Goal: Task Accomplishment & Management: Complete application form

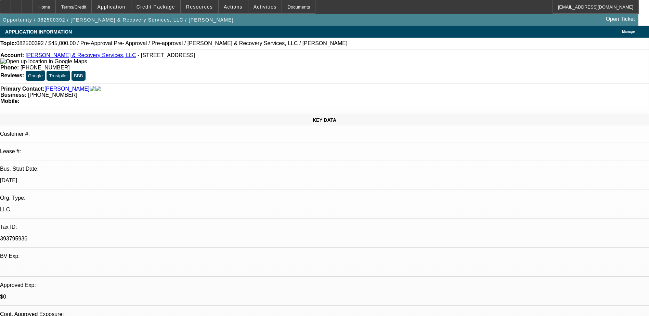
select select "0"
select select "0.1"
select select "4"
select select "0"
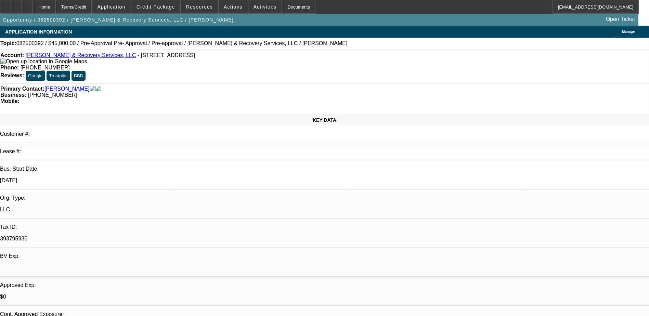
select select "0"
select select "0.1"
select select "4"
select select "0.1"
select select "2"
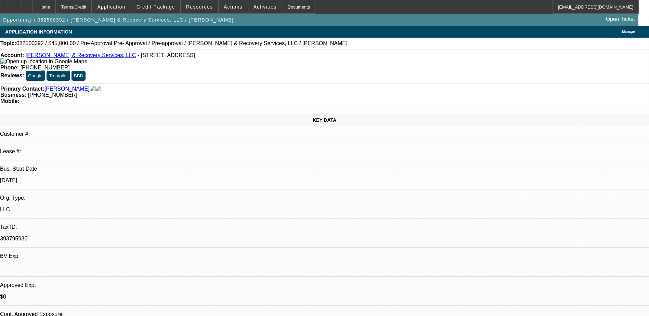
select select "2"
select select "0.1"
select select "4"
select select "0"
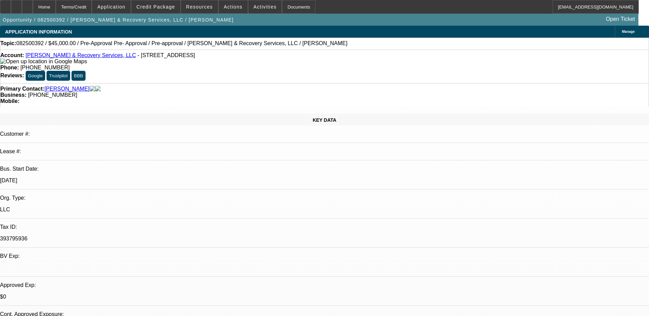
select select "0.1"
select select "4"
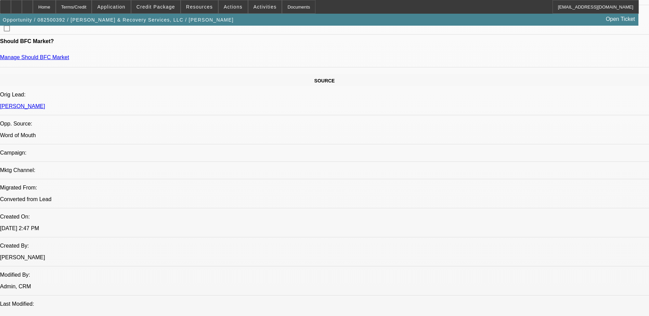
scroll to position [479, 0]
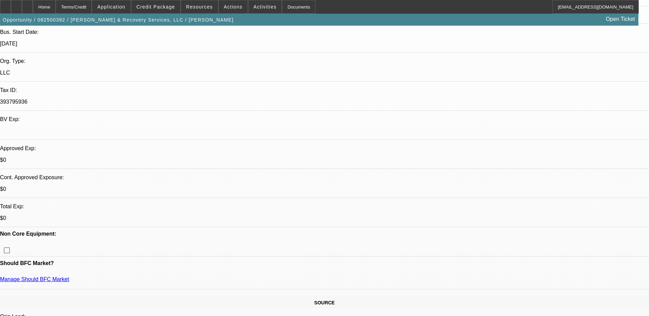
scroll to position [0, 0]
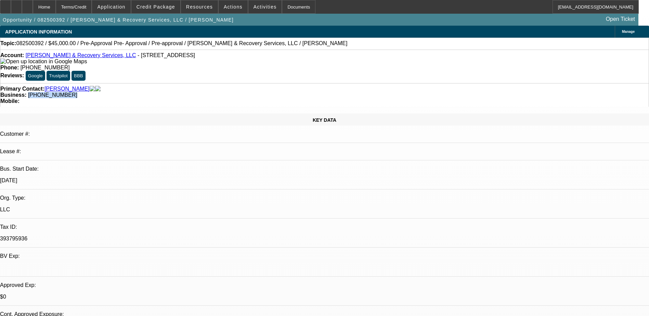
drag, startPoint x: 277, startPoint y: 79, endPoint x: 244, endPoint y: 81, distance: 32.5
click at [244, 83] on div "Primary Contact: Smith, Emmanuel Business: (815) 517-8698 Mobile:" at bounding box center [324, 95] width 649 height 24
copy span "(815) 517-8698"
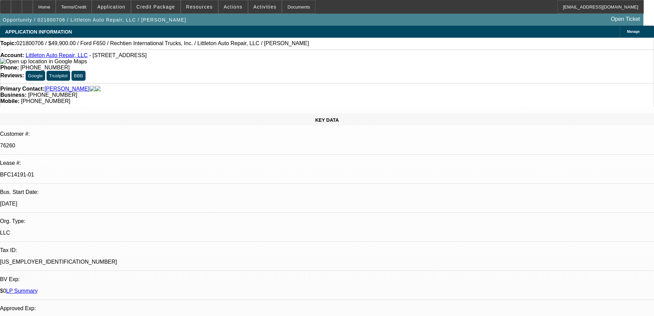
select select "0"
select select "2"
select select "0"
select select "6"
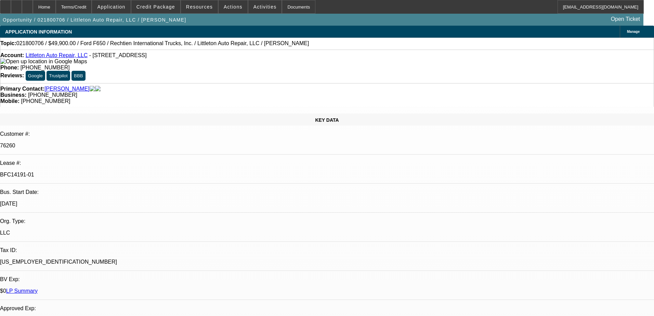
select select "0"
select select "2"
select select "0"
select select "6"
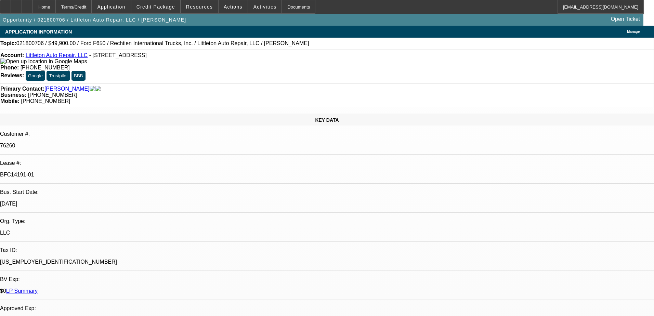
select select "0"
select select "2"
select select "0"
select select "2"
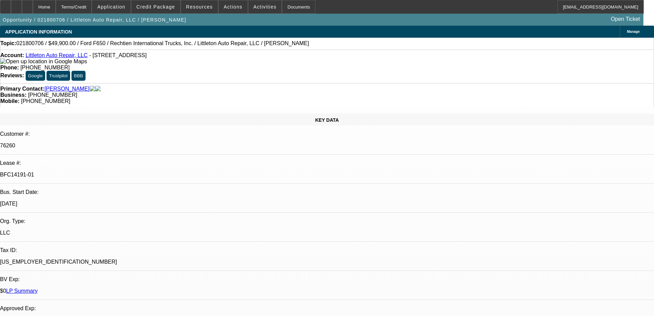
select select "0"
select select "4"
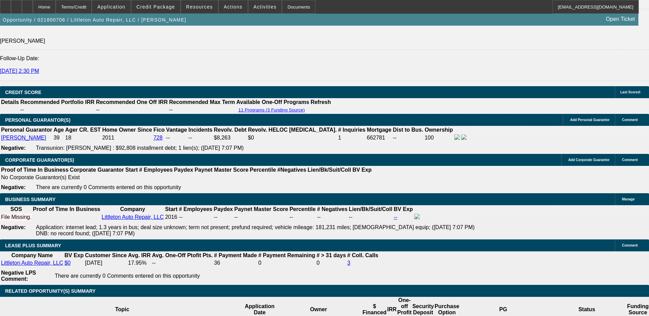
scroll to position [1026, 0]
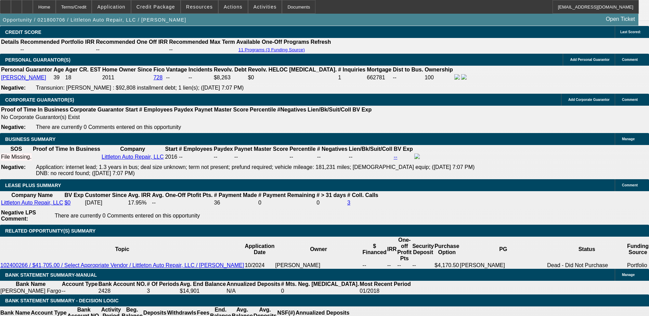
drag, startPoint x: 222, startPoint y: -14, endPoint x: 232, endPoint y: -36, distance: 23.9
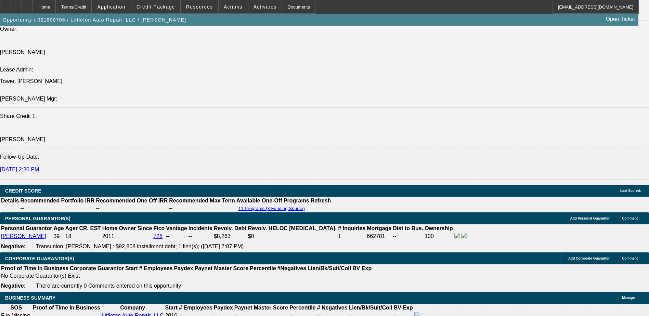
drag, startPoint x: 238, startPoint y: 57, endPoint x: 273, endPoint y: -36, distance: 98.8
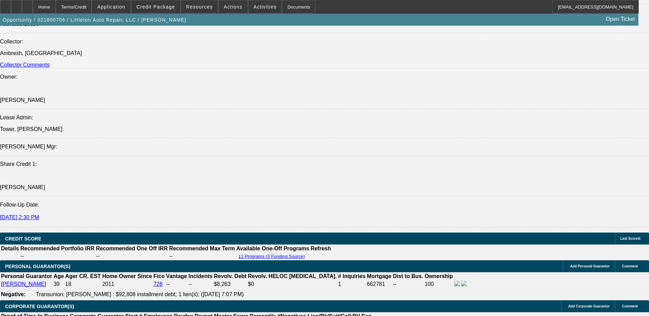
scroll to position [683, 0]
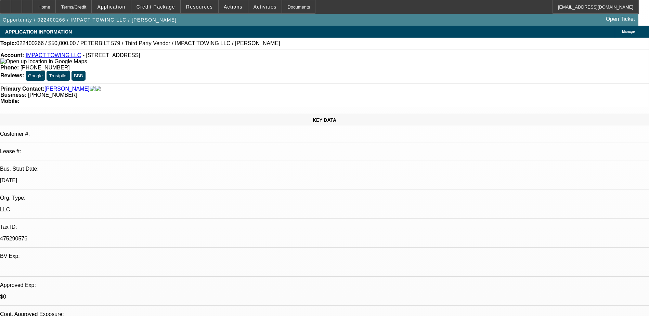
select select "0"
select select "0.1"
select select "0"
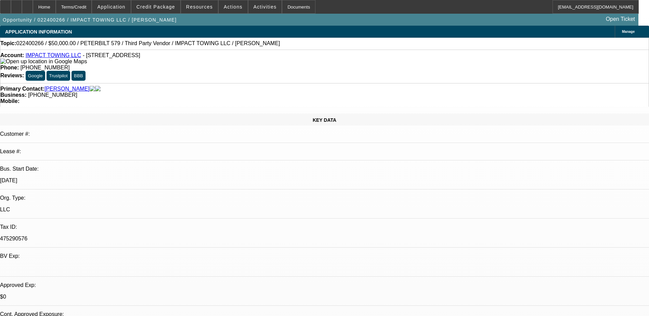
select select "0.1"
select select "0"
select select "0.1"
select select "0"
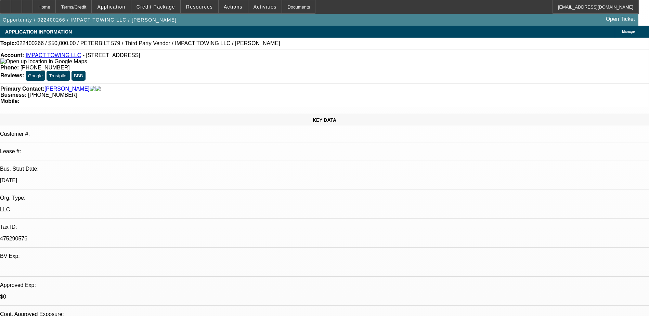
select select "0"
select select "0.1"
select select "1"
select select "4"
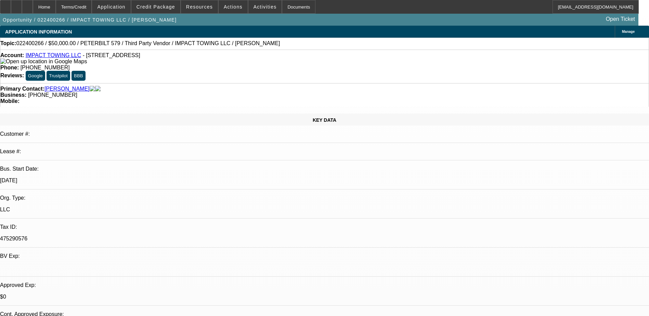
select select "1"
select select "4"
select select "1"
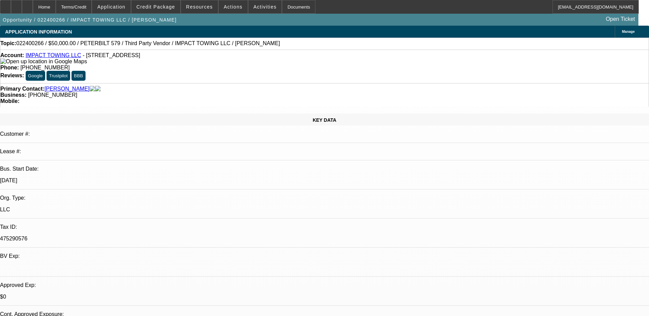
select select "4"
select select "1"
select select "4"
drag, startPoint x: 173, startPoint y: 190, endPoint x: 191, endPoint y: 39, distance: 152.2
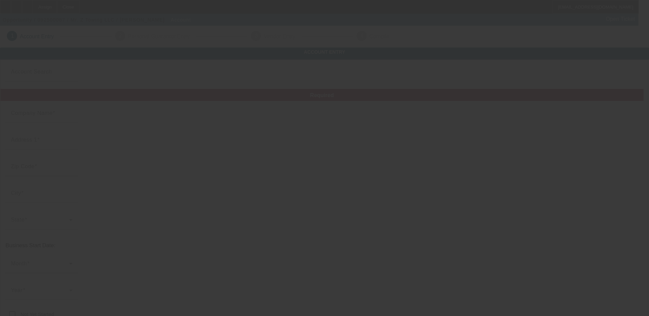
type input "Mr. Z Towing LLC"
type input "85001"
type input "Phoenix"
type input "(623) 888-9887"
type input "mrztowing@gmail.com"
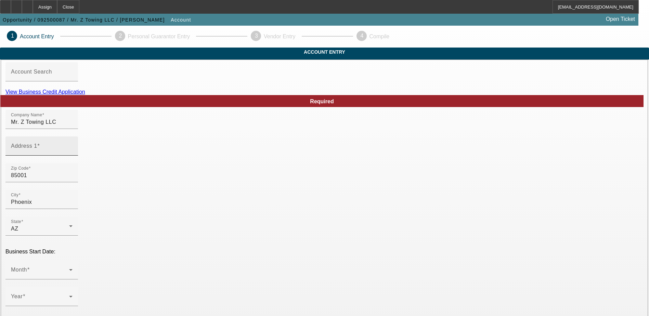
click at [73, 153] on input "Address 1" at bounding box center [42, 149] width 62 height 8
type input "21440 N 33 Dr"
click at [272, 185] on div "Zip Code 85001" at bounding box center [324, 176] width 638 height 27
drag, startPoint x: 198, startPoint y: 187, endPoint x: 59, endPoint y: 194, distance: 139.7
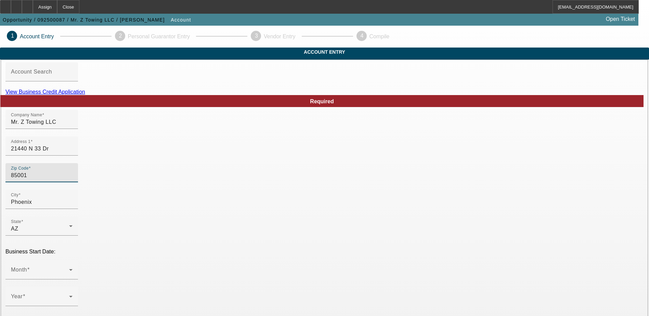
type input "8"
type input "85027"
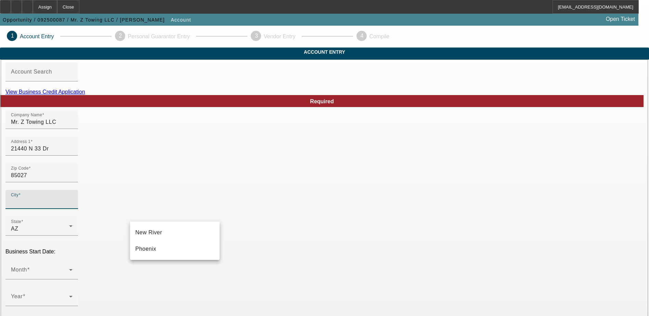
type input "Maricopa"
click at [180, 250] on mat-option "Phoenix" at bounding box center [175, 249] width 90 height 16
type input "Phoenix"
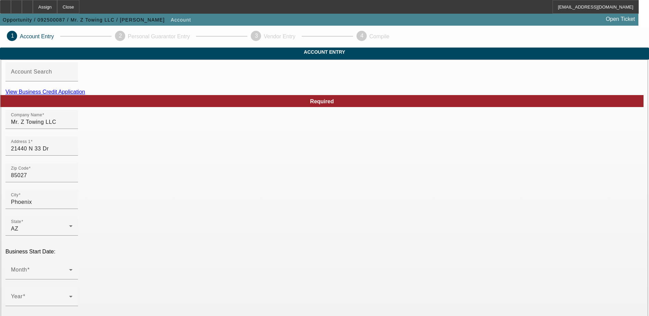
click at [264, 180] on div "Zip Code 85027" at bounding box center [324, 176] width 638 height 27
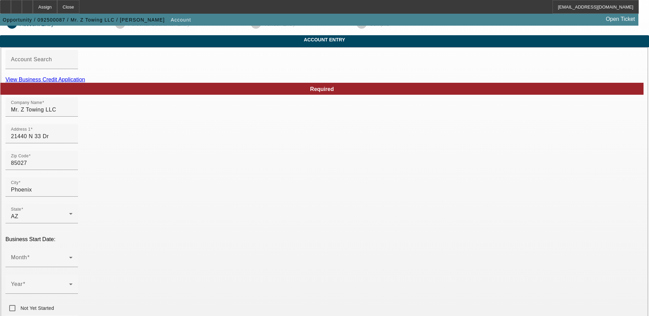
scroll to position [103, 0]
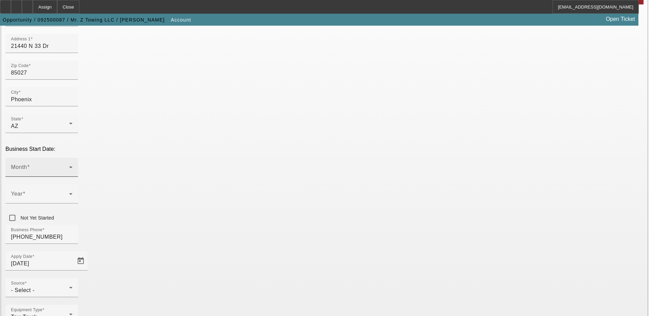
click at [73, 158] on div "Month" at bounding box center [42, 167] width 62 height 19
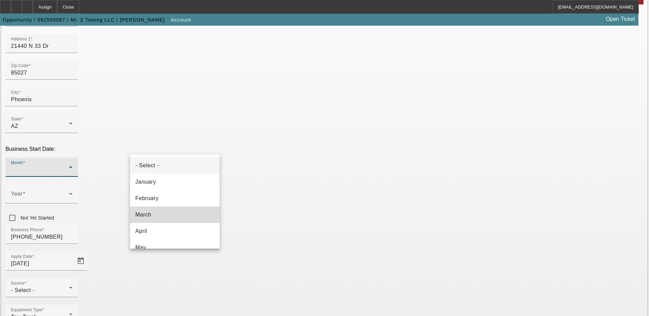
click at [188, 215] on mat-option "March" at bounding box center [175, 215] width 90 height 16
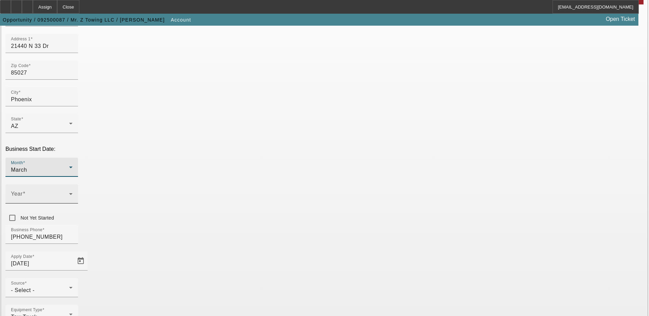
click at [69, 193] on span at bounding box center [40, 197] width 58 height 8
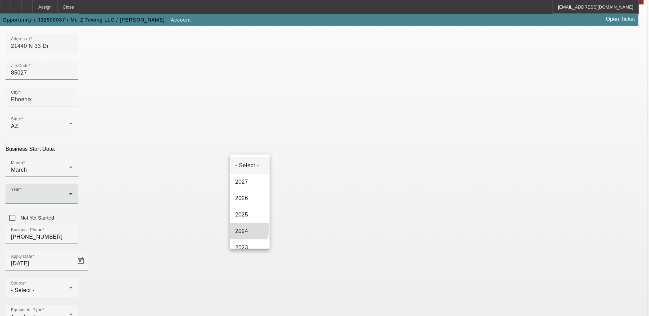
click at [248, 228] on span "2024" at bounding box center [241, 231] width 13 height 8
click at [249, 225] on div "Business Phone (623) 888-9887" at bounding box center [324, 238] width 638 height 27
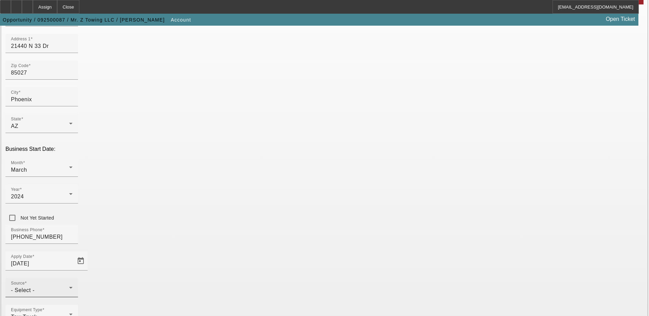
click at [69, 286] on div "- Select -" at bounding box center [40, 290] width 58 height 8
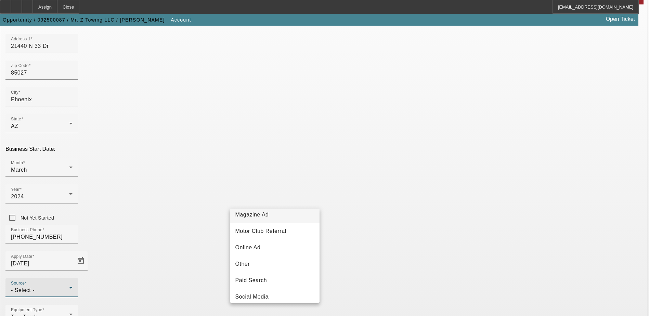
scroll to position [205, 0]
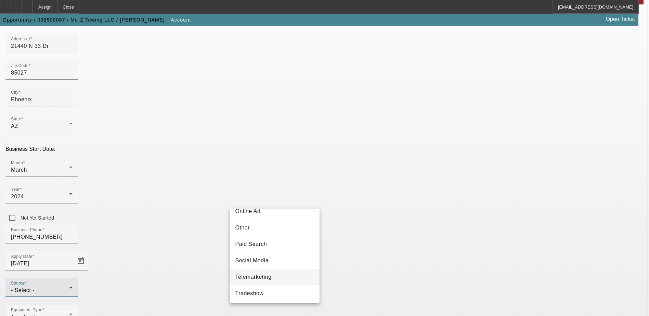
click at [288, 281] on mat-option "Telemarketing" at bounding box center [275, 277] width 90 height 16
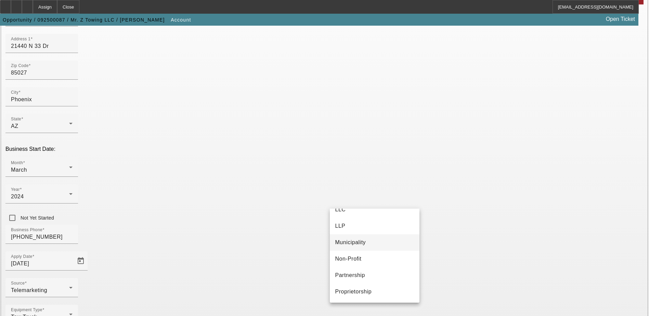
scroll to position [0, 0]
click at [380, 248] on mat-option "LLC" at bounding box center [375, 252] width 90 height 16
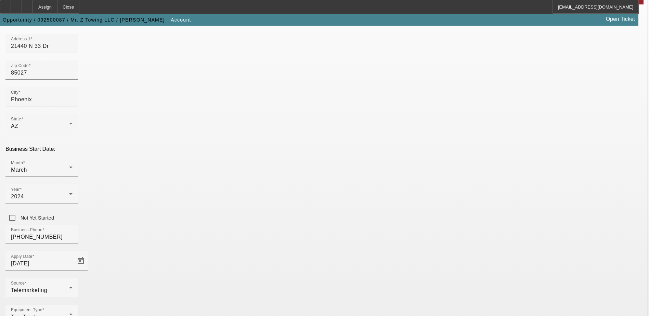
type input "992998657"
click at [322, 305] on div "Equipment Type Tow Truck" at bounding box center [324, 318] width 638 height 27
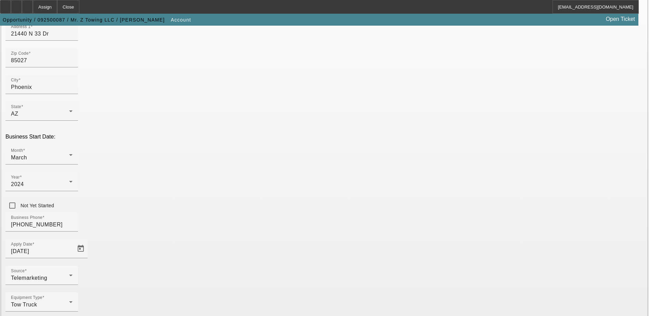
scroll to position [122, 0]
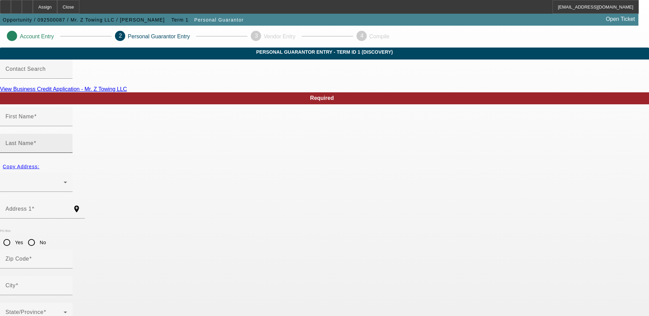
type input "Ivanka"
type input "Miskovic"
radio input "true"
type input "[PHONE_NUMBER]"
type input "765-70-6258"
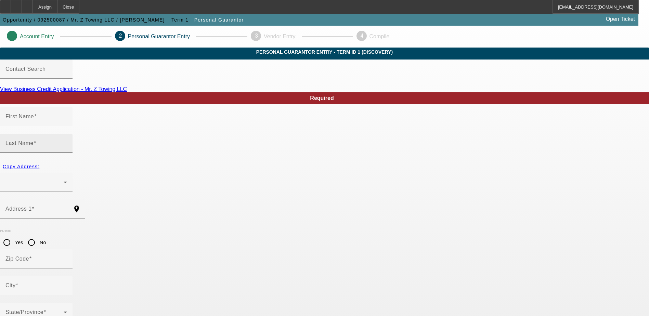
type input "mrztowing@gmail.com"
click at [64, 178] on div at bounding box center [34, 182] width 58 height 8
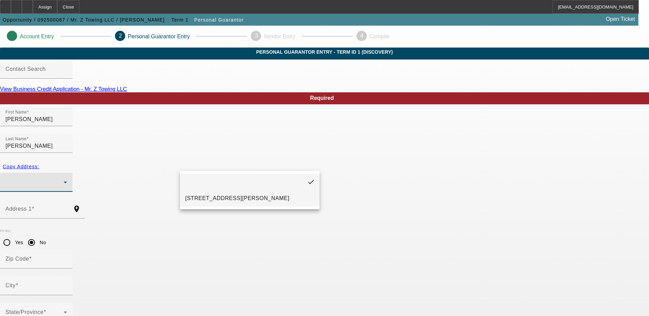
click at [261, 195] on span "21440 N 33 Dr Phoenix, AZ 85027" at bounding box center [237, 198] width 104 height 8
click at [39, 164] on span "Copy Address:" at bounding box center [21, 166] width 37 height 5
type input "21440 N 33 Dr"
radio input "false"
type input "85027"
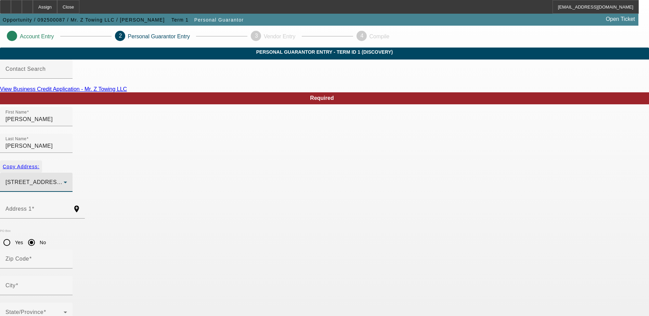
type input "Phoenix"
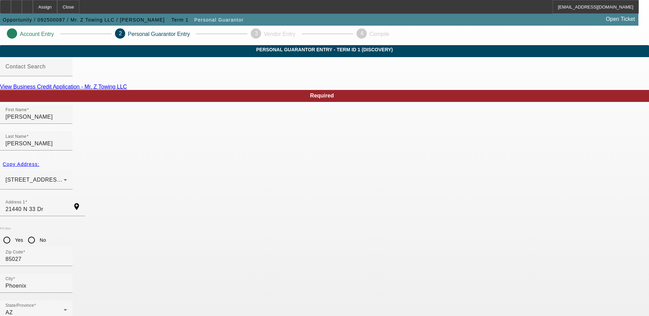
scroll to position [18, 0]
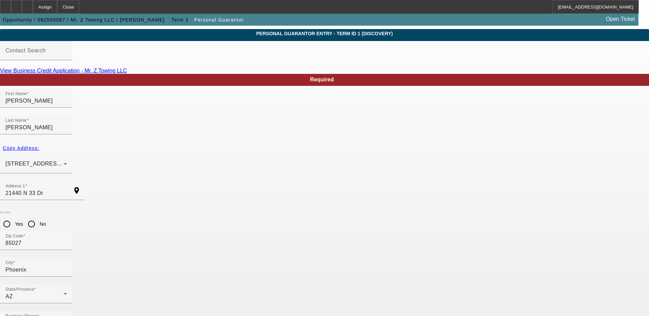
type input "100"
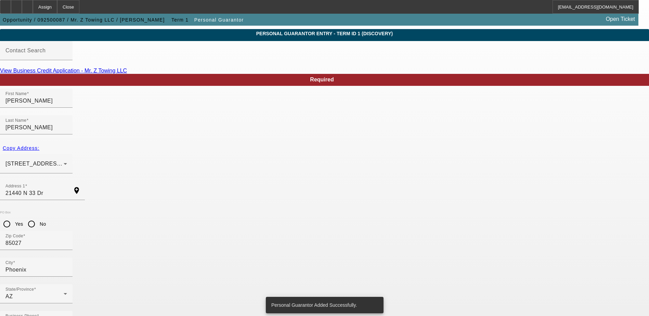
scroll to position [0, 0]
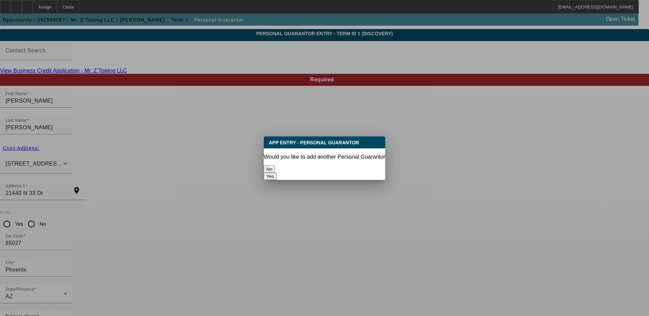
click at [275, 166] on button "No" at bounding box center [269, 169] width 11 height 7
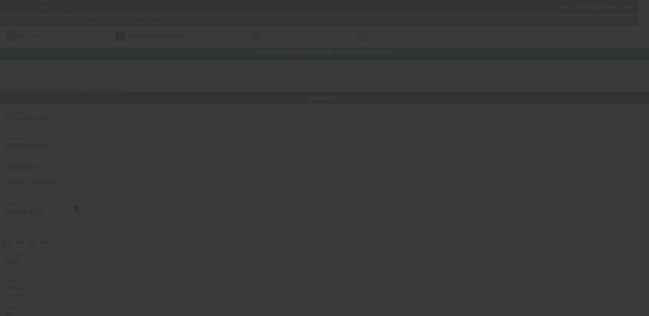
scroll to position [18, 0]
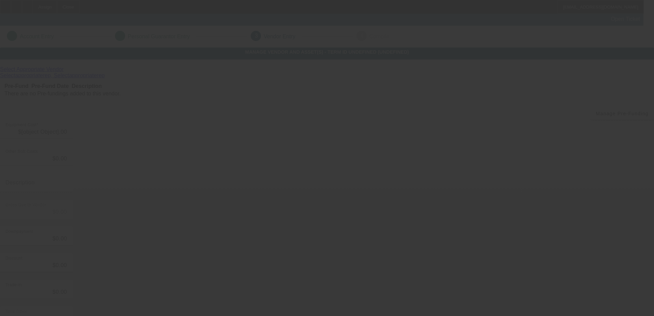
type input "$35,000.00"
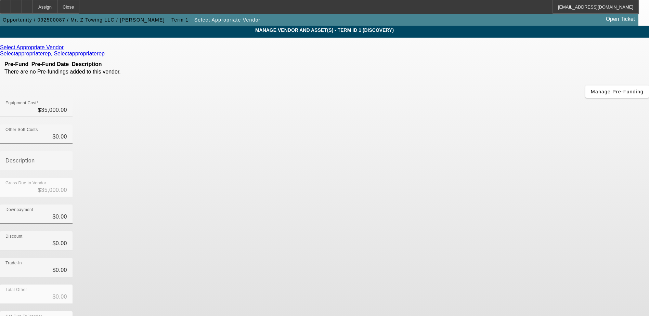
scroll to position [33, 0]
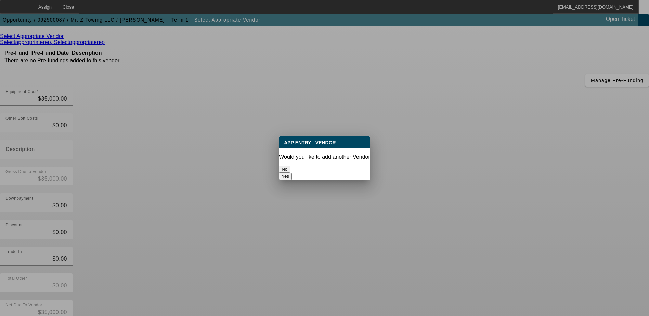
click at [290, 166] on button "No" at bounding box center [284, 169] width 11 height 7
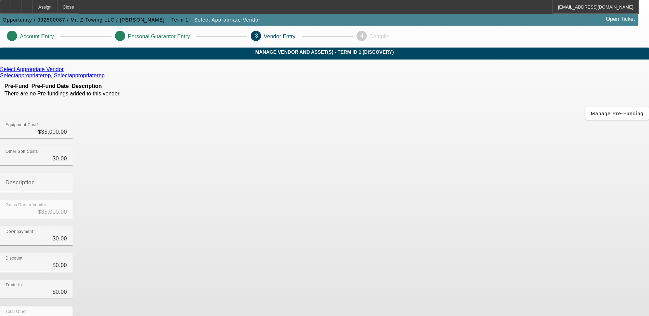
scroll to position [33, 0]
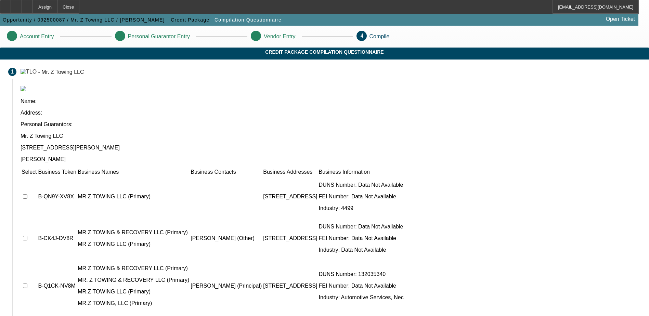
click at [27, 194] on input "checkbox" at bounding box center [25, 196] width 4 height 4
checkbox input "true"
click at [27, 236] on input "checkbox" at bounding box center [25, 238] width 4 height 4
checkbox input "true"
click at [37, 260] on td at bounding box center [29, 286] width 16 height 53
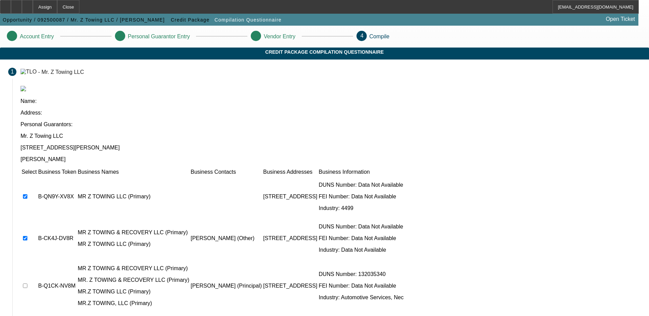
click at [27, 284] on input "checkbox" at bounding box center [25, 286] width 4 height 4
checkbox input "true"
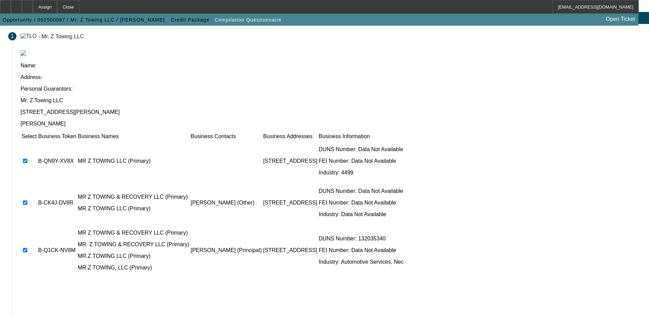
scroll to position [38, 0]
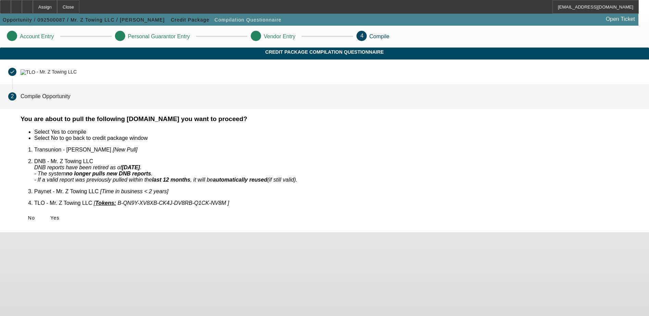
scroll to position [0, 0]
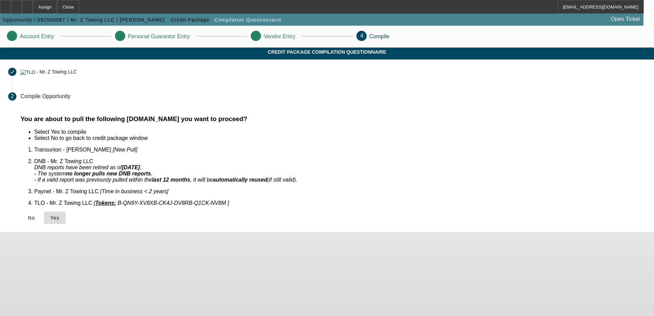
click at [60, 215] on span "Yes" at bounding box center [54, 217] width 9 height 5
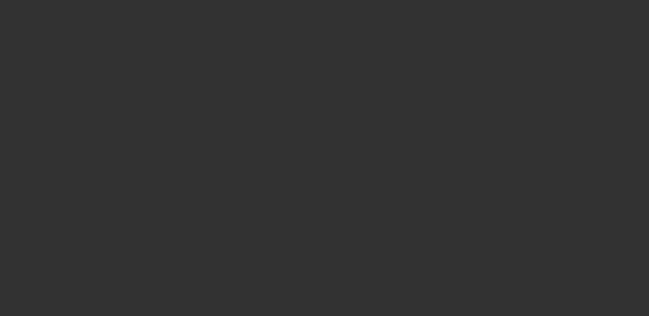
select select "0"
select select "2"
select select "0.1"
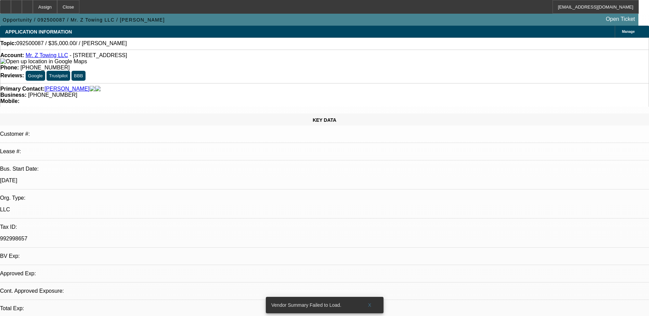
select select "1"
select select "2"
select select "4"
click at [33, 12] on div at bounding box center [27, 7] width 11 height 14
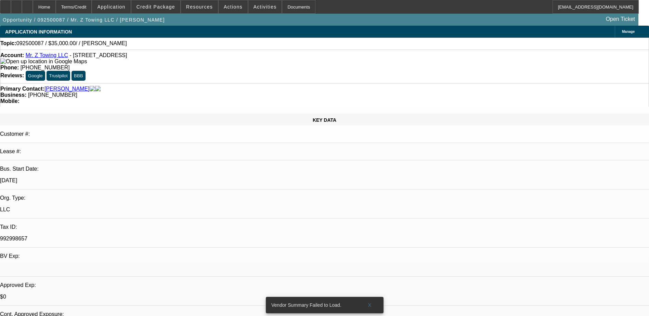
select select "0"
select select "2"
select select "0.1"
select select "1"
select select "2"
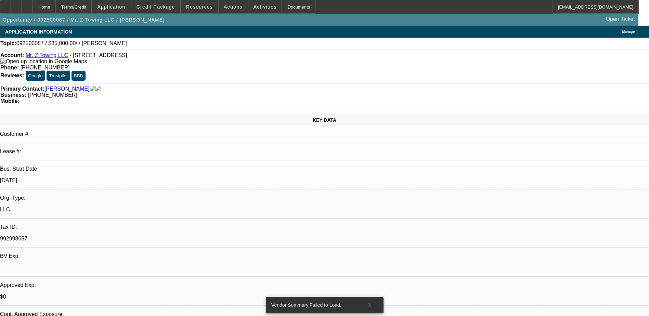
select select "4"
click at [27, 4] on icon at bounding box center [27, 4] width 0 height 0
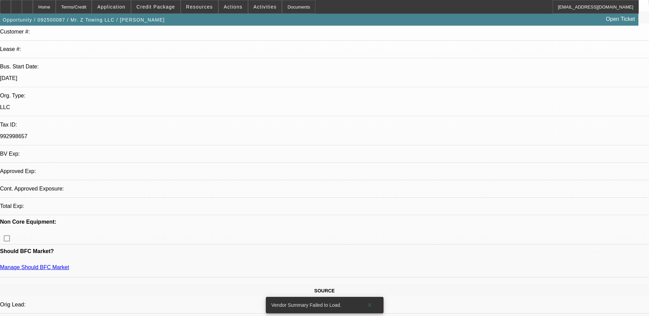
select select "0"
select select "2"
select select "0.1"
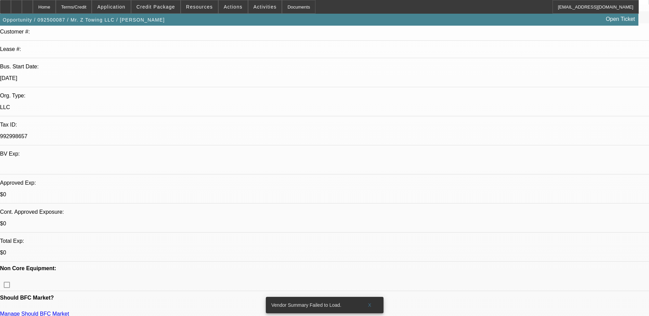
scroll to position [103, 0]
select select "1"
select select "2"
select select "4"
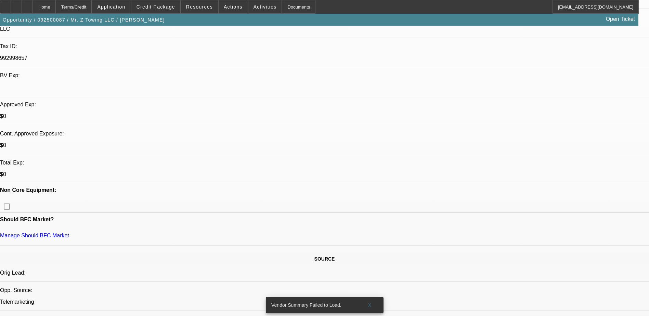
scroll to position [171, 0]
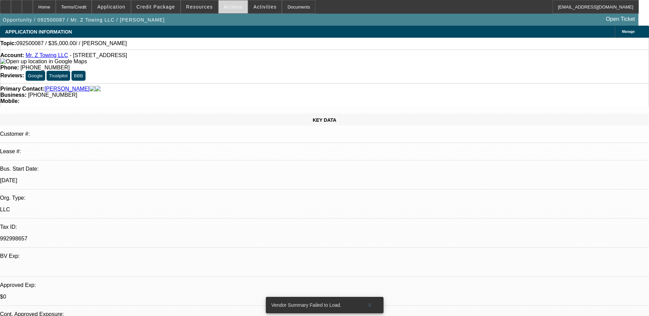
click at [233, 10] on span at bounding box center [233, 7] width 29 height 16
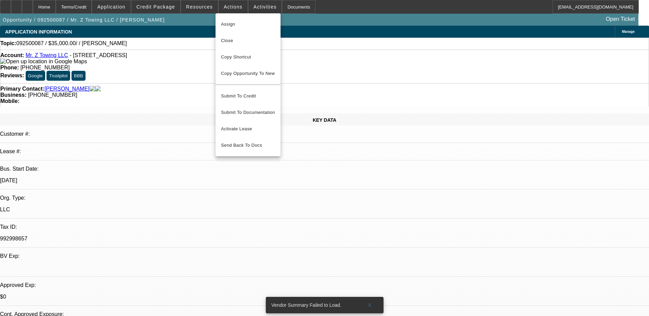
click at [207, 11] on div at bounding box center [324, 158] width 649 height 316
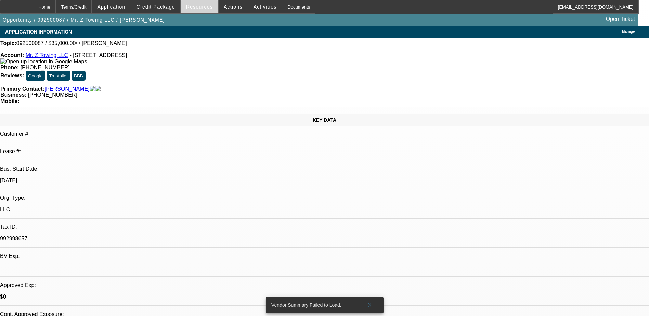
click at [207, 8] on span "Resources" at bounding box center [199, 6] width 27 height 5
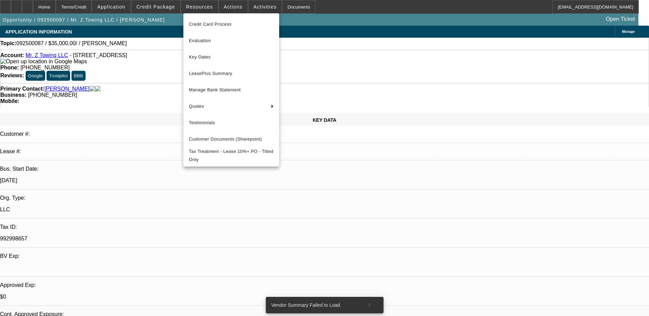
click at [312, 122] on div at bounding box center [324, 158] width 649 height 316
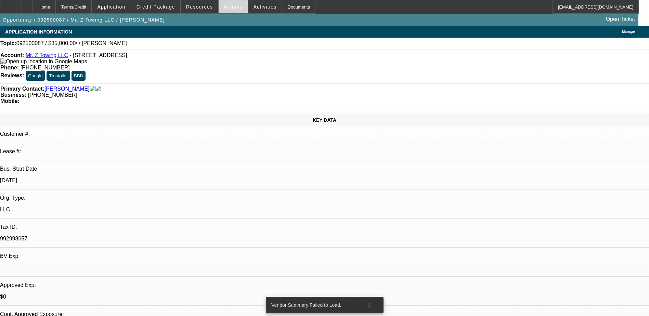
click at [237, 9] on span at bounding box center [233, 7] width 29 height 16
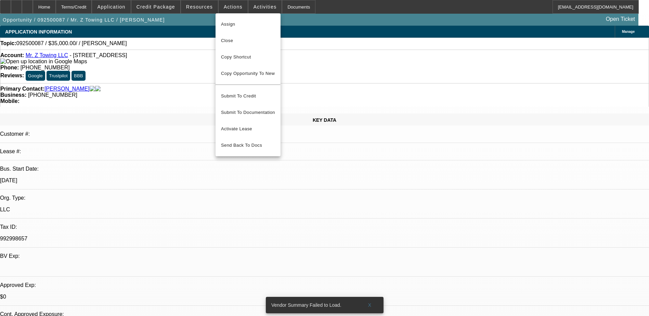
click at [261, 11] on div at bounding box center [324, 158] width 649 height 316
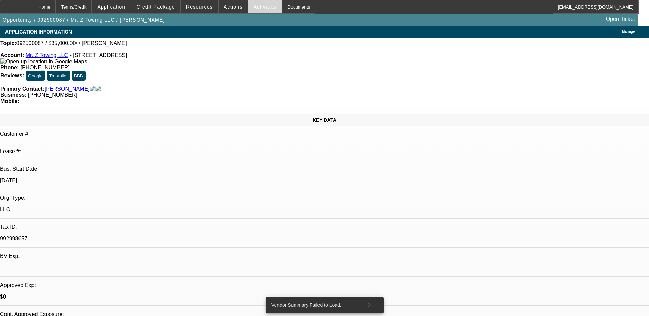
click at [261, 10] on span at bounding box center [265, 7] width 34 height 16
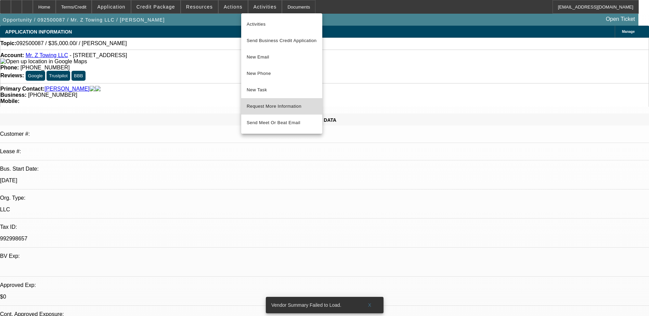
click at [294, 106] on span "Request More Information" at bounding box center [282, 106] width 70 height 8
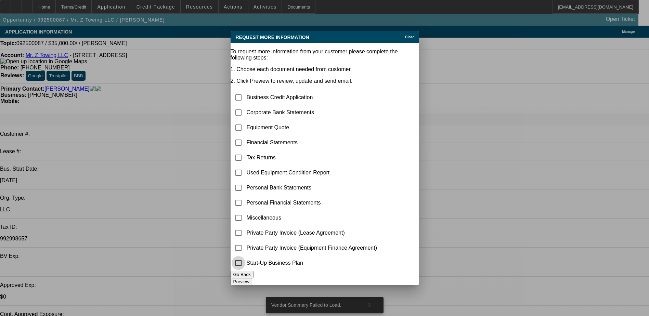
click at [245, 256] on input "checkbox" at bounding box center [239, 263] width 14 height 14
checkbox input "true"
click at [252, 278] on button "Preview" at bounding box center [242, 281] width 22 height 7
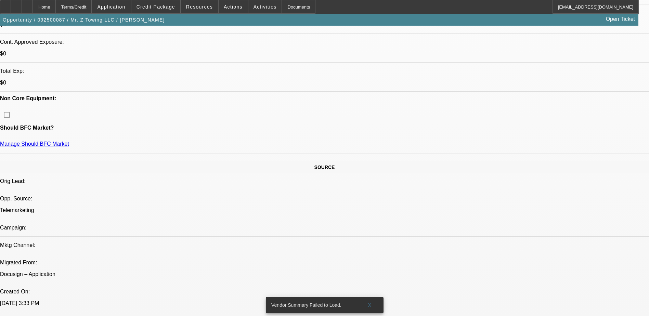
scroll to position [205, 0]
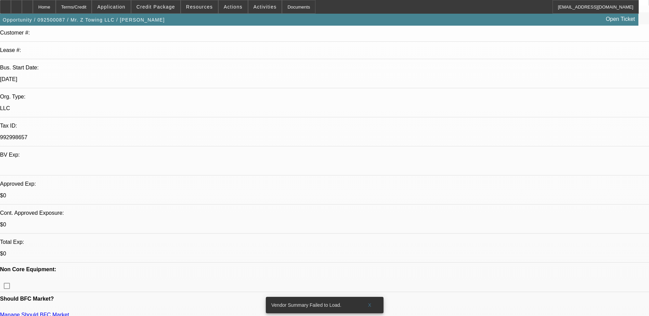
scroll to position [68, 0]
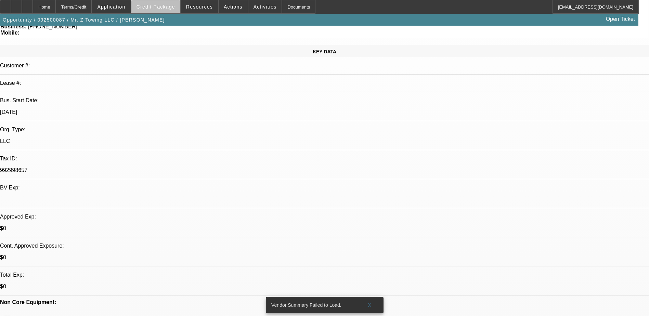
click at [172, 9] on span "Credit Package" at bounding box center [155, 6] width 39 height 5
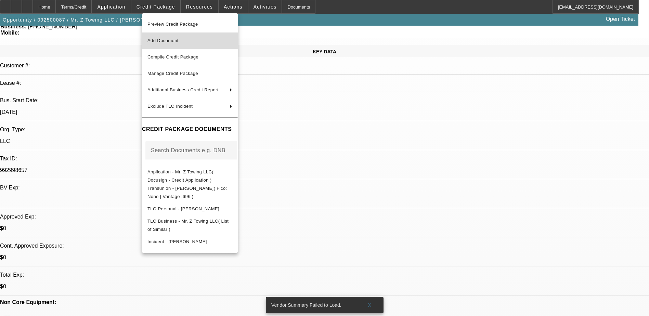
click at [202, 42] on span "Add Document" at bounding box center [189, 41] width 85 height 8
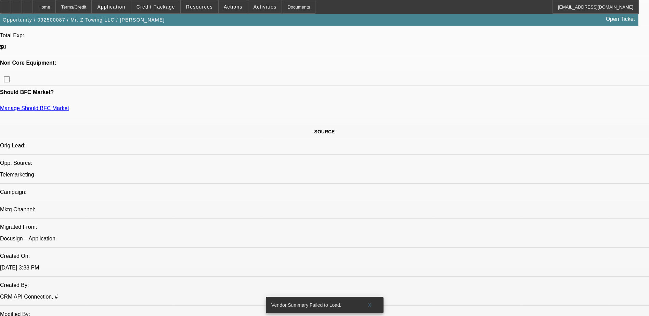
scroll to position [513, 0]
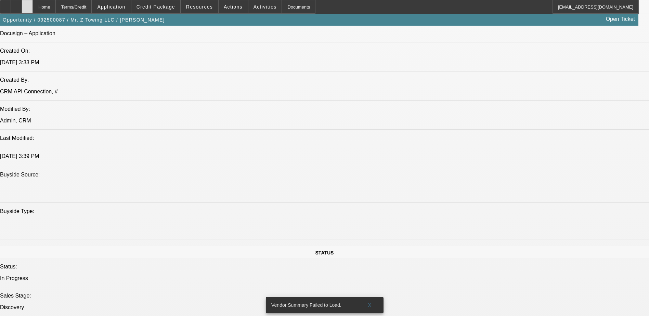
click at [33, 2] on div at bounding box center [27, 7] width 11 height 14
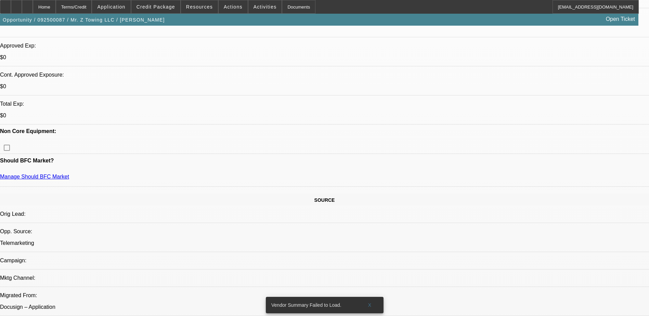
select select "0"
select select "2"
select select "0.1"
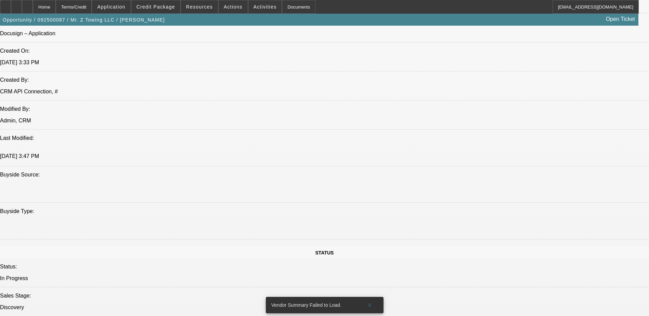
select select "1"
select select "2"
select select "4"
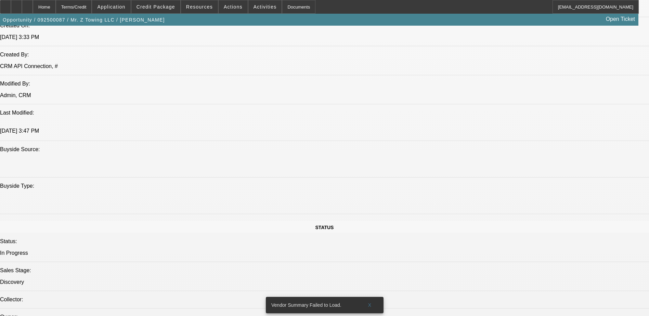
scroll to position [542, 0]
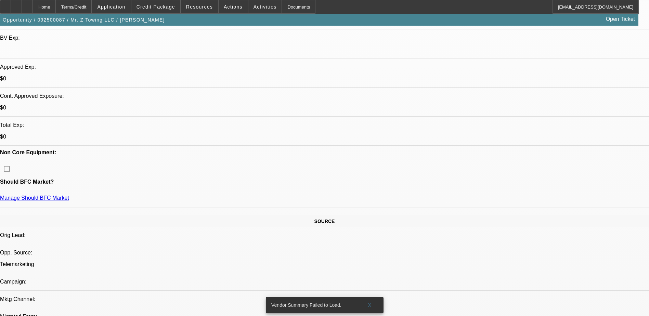
scroll to position [103, 0]
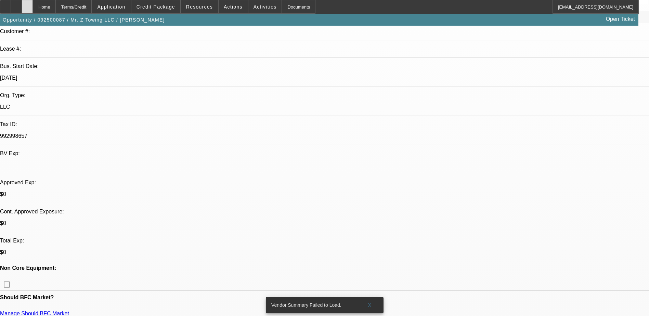
click at [33, 8] on div at bounding box center [27, 7] width 11 height 14
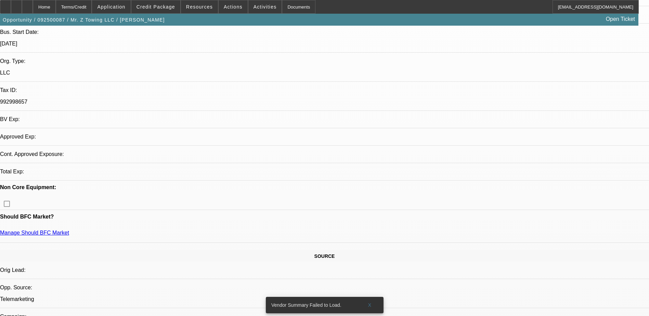
select select "0"
select select "2"
select select "0.1"
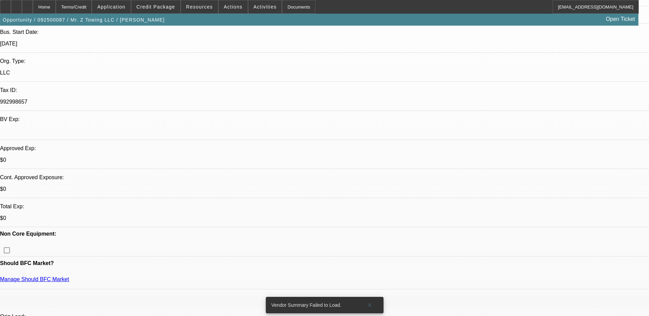
select select "1"
select select "2"
select select "4"
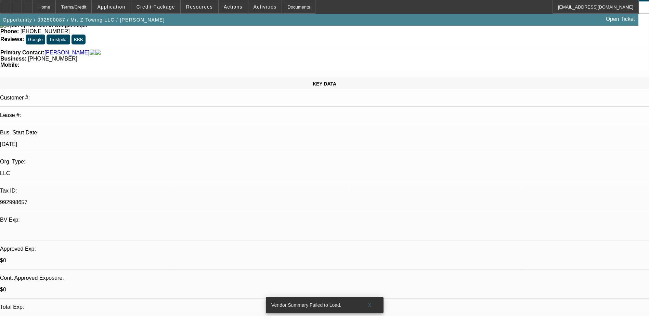
scroll to position [34, 0]
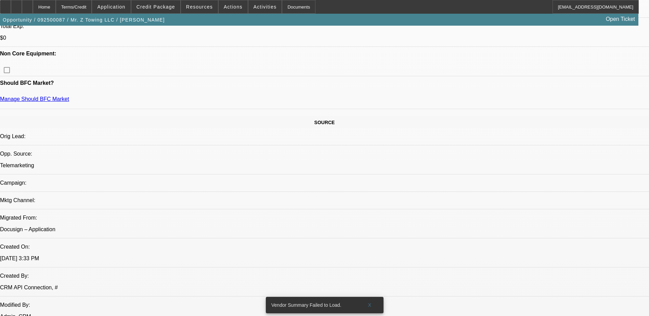
scroll to position [308, 0]
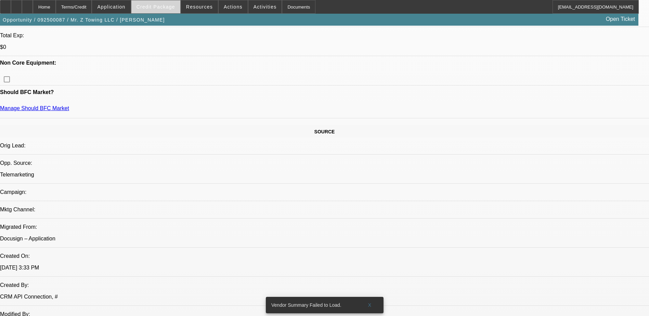
click at [165, 4] on span at bounding box center [155, 7] width 49 height 16
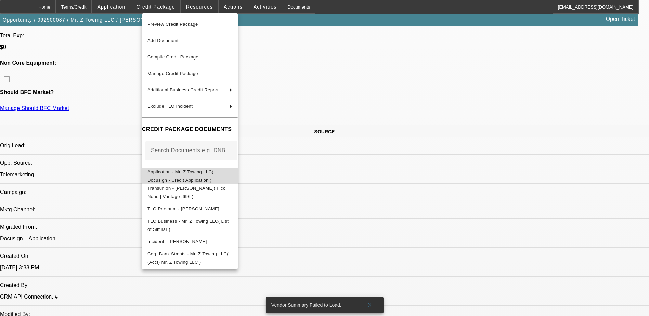
click at [213, 173] on span "Application - Mr. Z Towing LLC( Docusign - Credit Application )" at bounding box center [180, 175] width 66 height 13
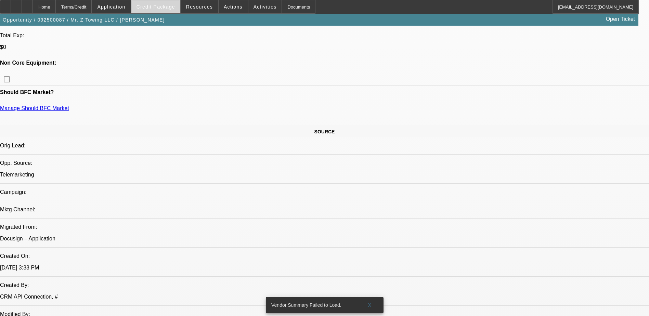
click at [145, 8] on span at bounding box center [155, 7] width 49 height 16
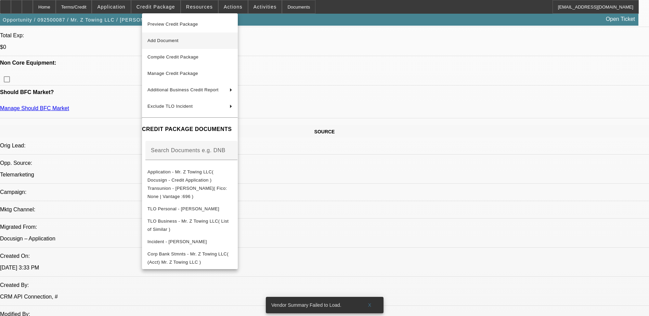
click at [203, 47] on button "Add Document" at bounding box center [190, 40] width 96 height 16
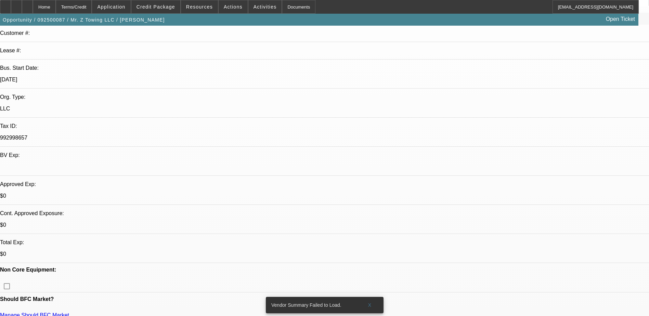
scroll to position [0, 0]
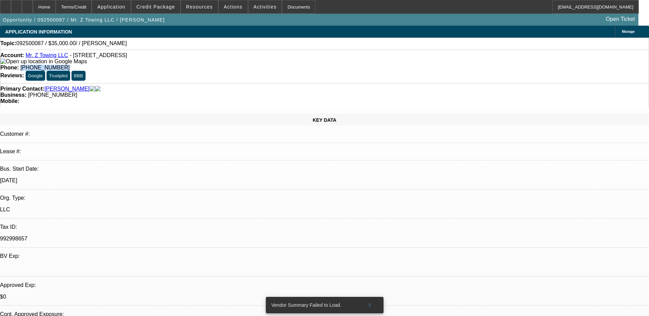
drag, startPoint x: 271, startPoint y: 57, endPoint x: 238, endPoint y: 63, distance: 33.1
click at [238, 63] on div "Account: Mr. Z Towing LLC - 21440 N 33 Dr, Phoenix, AZ 85027 Phone: (623) 888-9…" at bounding box center [324, 67] width 649 height 34
copy span "(623) 888-9887"
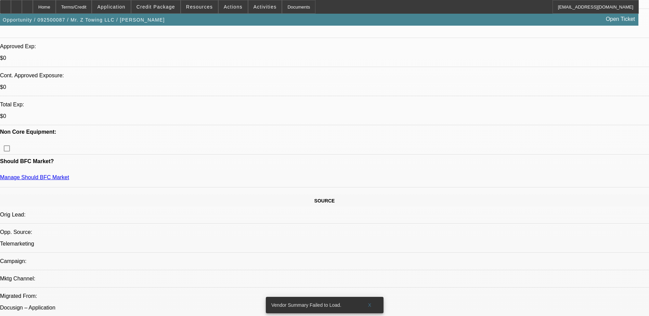
scroll to position [239, 0]
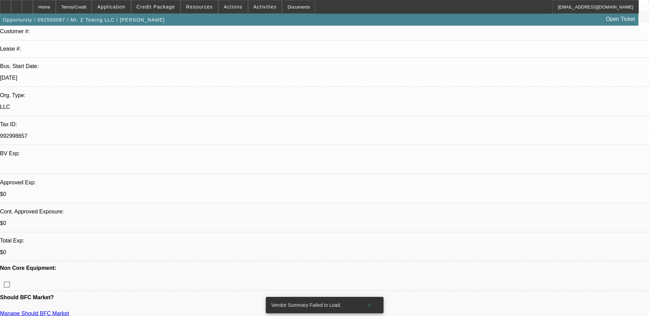
scroll to position [0, 0]
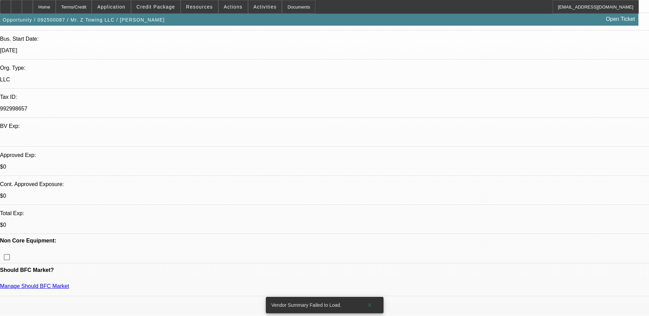
scroll to position [171, 0]
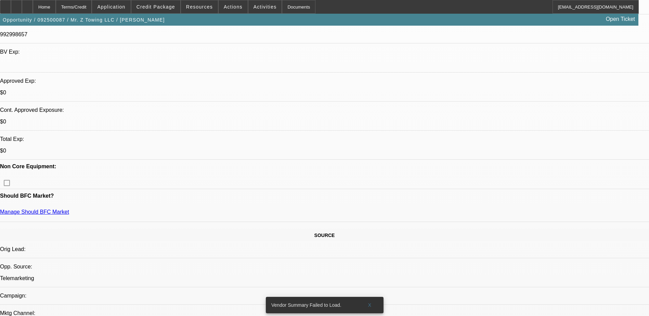
scroll to position [205, 0]
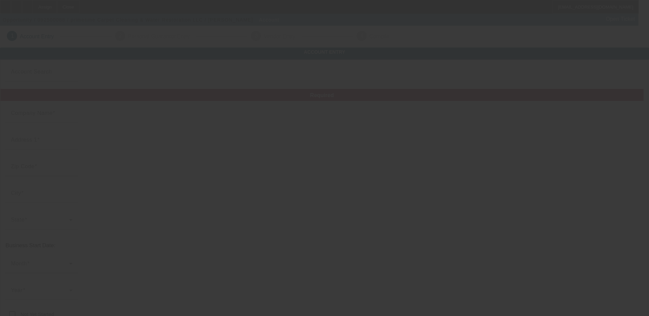
type input "primetime Carpet Cleaning & Water Restoration LLC"
type input "[STREET_ADDRESS]"
type input "74006"
type input "[GEOGRAPHIC_DATA]"
type input "[PHONE_NUMBER]"
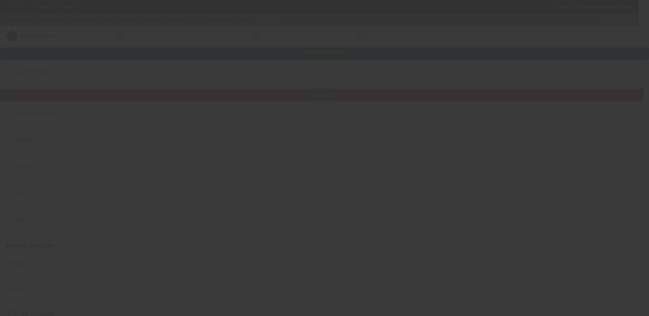
type input "[EMAIL_ADDRESS][DOMAIN_NAME]"
type input "[US_EMPLOYER_IDENTIFICATION_NUMBER]"
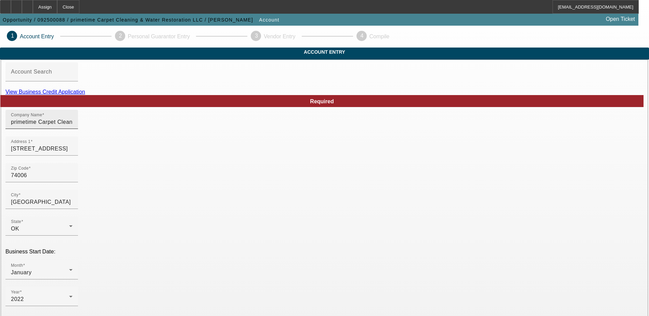
click at [73, 126] on input "primetime Carpet Cleaning & Water Restoration LLC" at bounding box center [42, 122] width 62 height 8
type input "Primetime Carpet Cleaning & Water Restoration LLC"
click at [85, 95] on link "View Business Credit Application" at bounding box center [45, 92] width 80 height 6
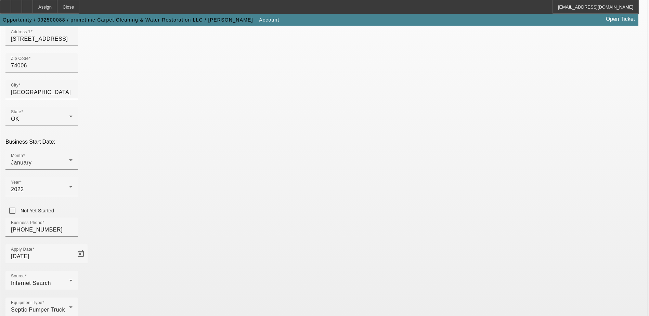
scroll to position [122, 0]
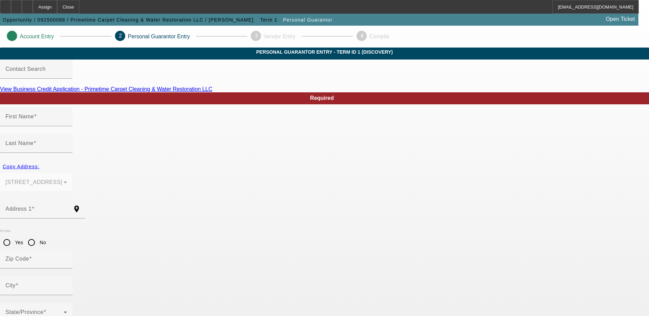
type input "[PERSON_NAME]"
type input "[STREET_ADDRESS]"
radio input "true"
type input "74006"
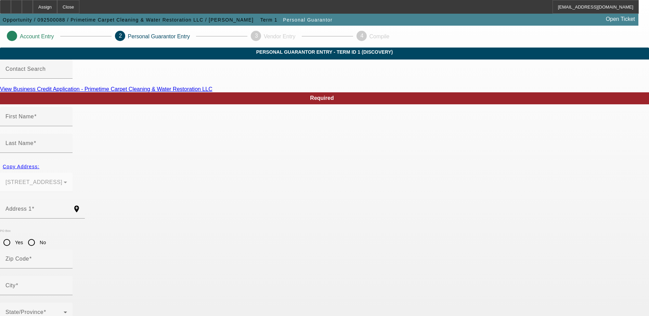
type input "[GEOGRAPHIC_DATA]"
type input "[PHONE_NUMBER]"
type input "100"
type input "448-90-7902"
type input "[EMAIL_ADDRESS][DOMAIN_NAME]"
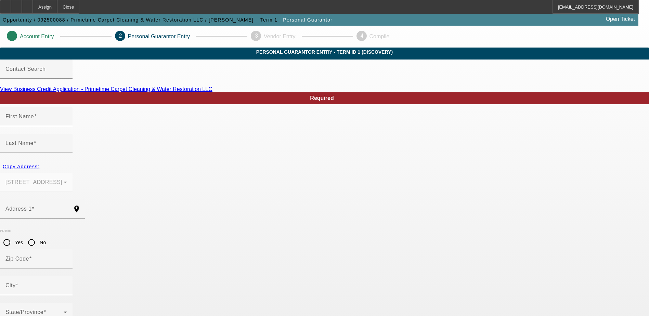
type input "[PHONE_NUMBER]"
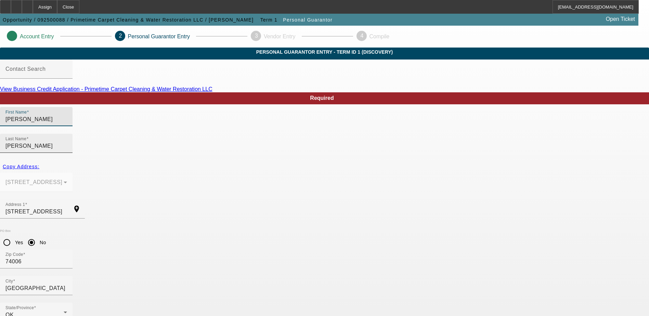
type input "David"
click at [67, 142] on input "kerr" at bounding box center [36, 146] width 62 height 8
type input "Kerr"
click at [323, 199] on div "Address 1 1018 King Drive add_location" at bounding box center [324, 212] width 649 height 27
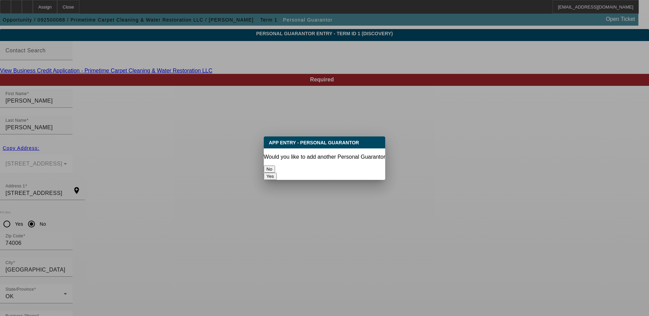
click at [275, 166] on button "No" at bounding box center [269, 169] width 11 height 7
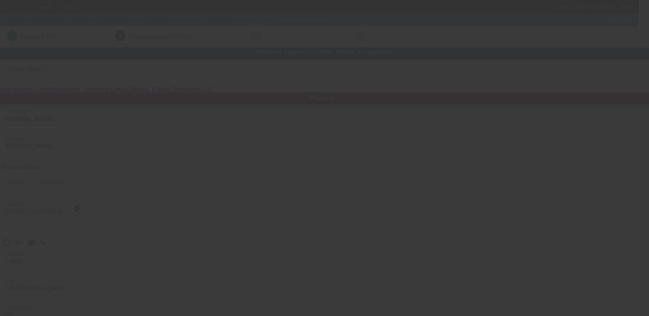
scroll to position [18, 0]
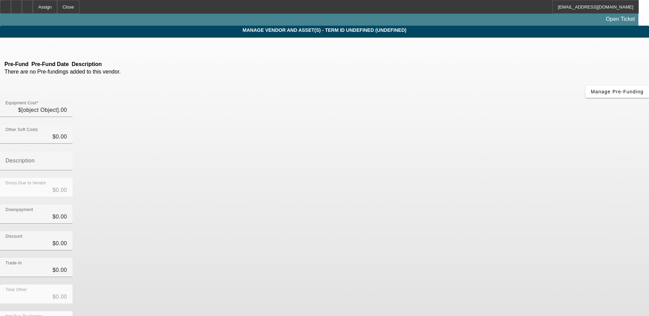
type input "$75,000.00"
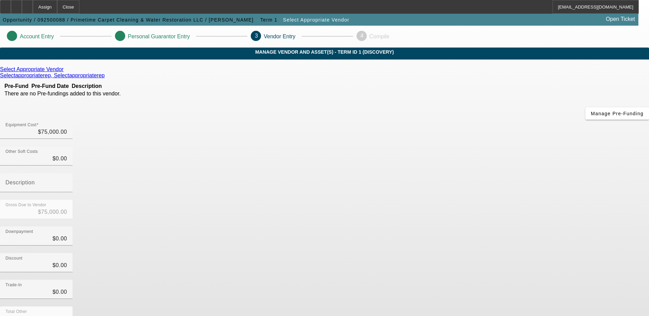
scroll to position [33, 0]
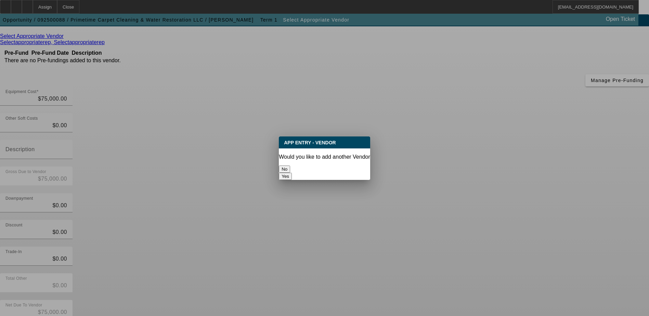
click at [290, 171] on button "No" at bounding box center [284, 169] width 11 height 7
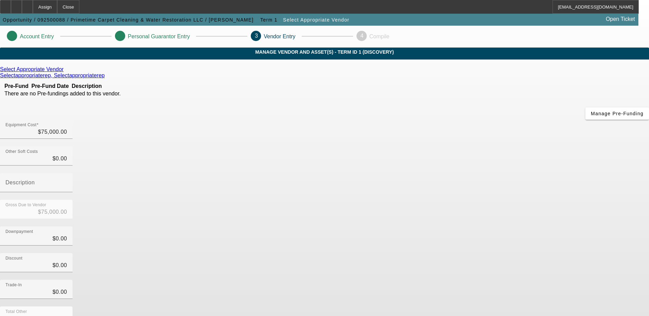
scroll to position [33, 0]
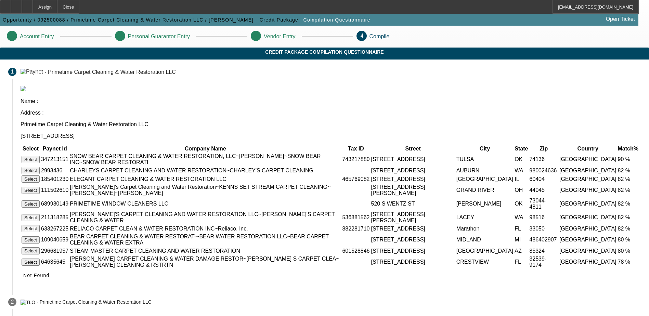
drag, startPoint x: 483, startPoint y: 297, endPoint x: 447, endPoint y: 293, distance: 36.4
click at [23, 278] on icon at bounding box center [23, 275] width 0 height 5
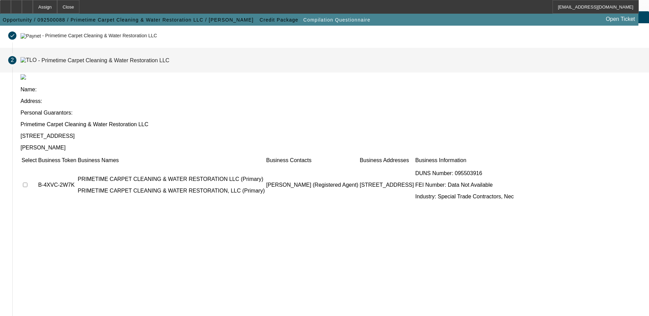
scroll to position [62, 0]
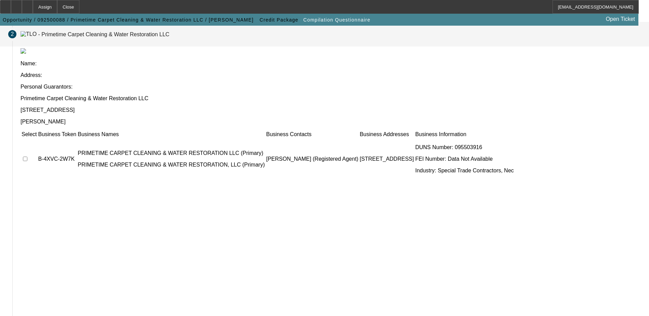
click at [27, 157] on input "checkbox" at bounding box center [25, 159] width 4 height 4
checkbox input "true"
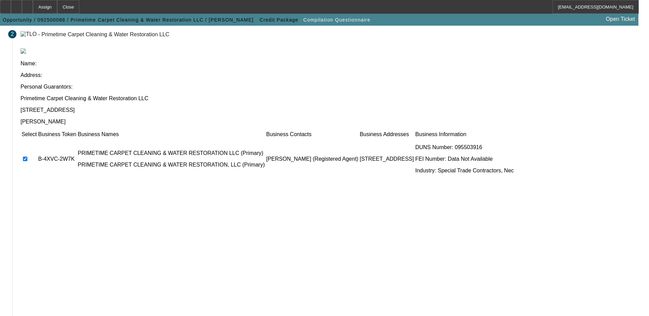
drag, startPoint x: 461, startPoint y: 275, endPoint x: 456, endPoint y: 274, distance: 4.5
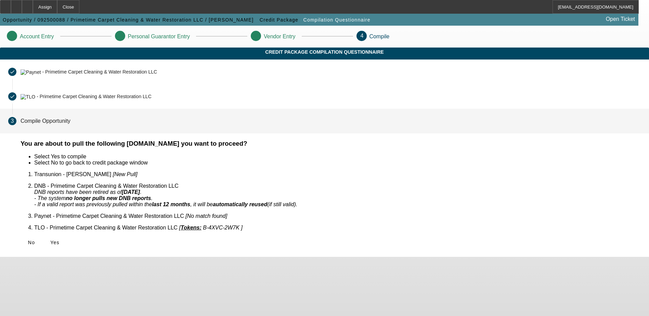
scroll to position [0, 0]
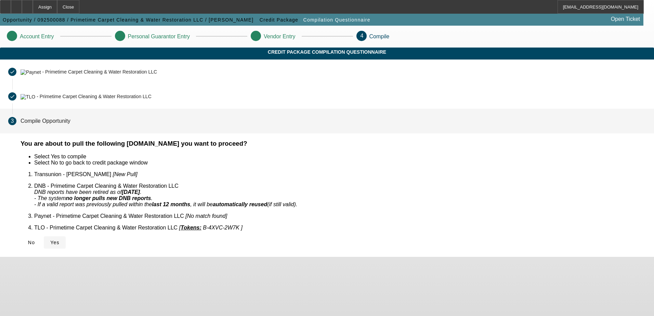
click at [50, 240] on icon at bounding box center [50, 242] width 0 height 5
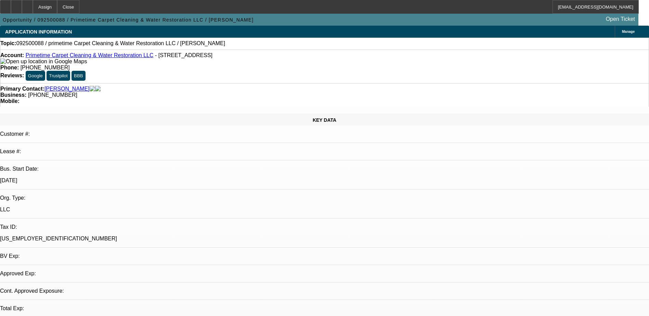
select select "0"
select select "2"
select select "0.1"
select select "1"
select select "2"
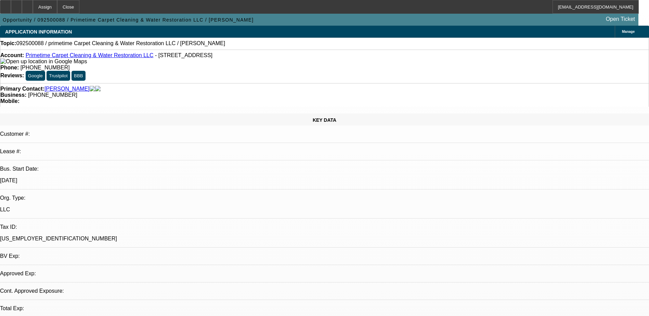
select select "4"
click at [33, 10] on div at bounding box center [27, 7] width 11 height 14
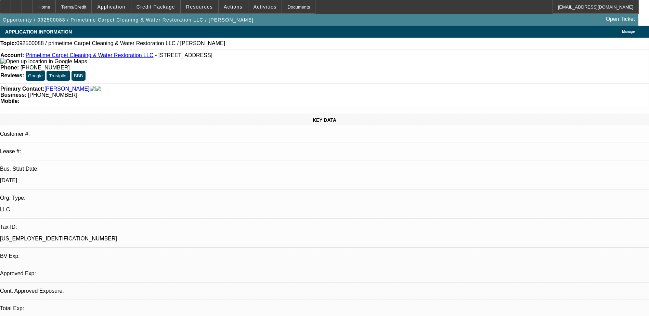
select select "0"
select select "2"
select select "0.1"
select select "4"
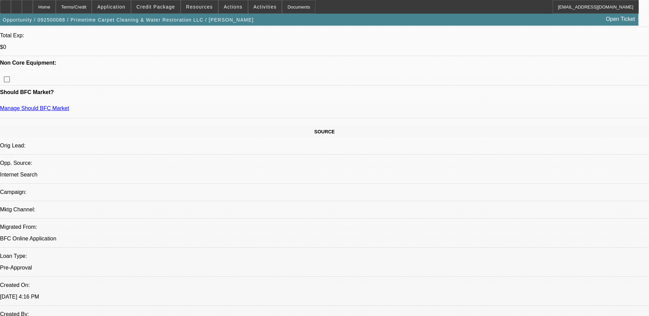
scroll to position [171, 0]
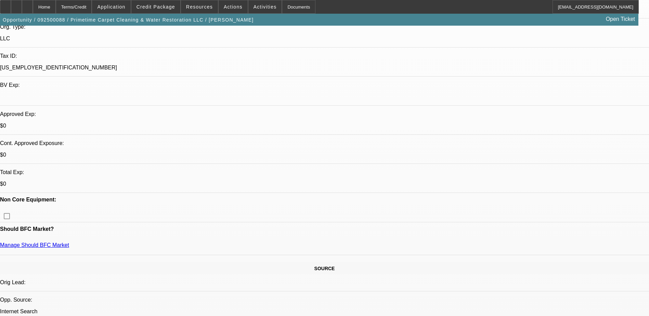
drag, startPoint x: 490, startPoint y: 65, endPoint x: 406, endPoint y: 101, distance: 91.8
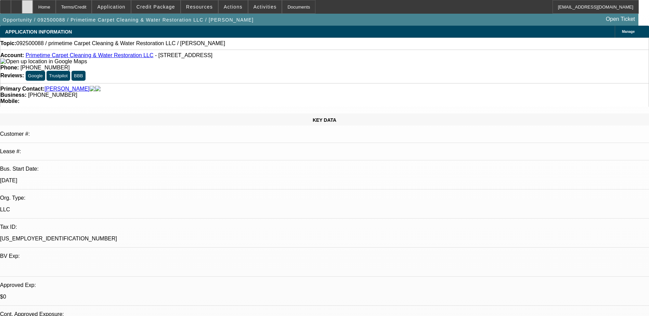
click at [33, 9] on div at bounding box center [27, 7] width 11 height 14
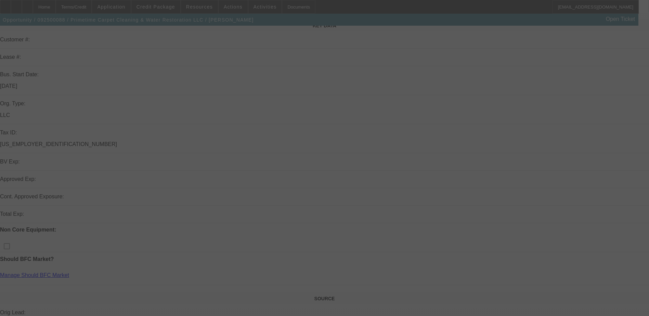
scroll to position [103, 0]
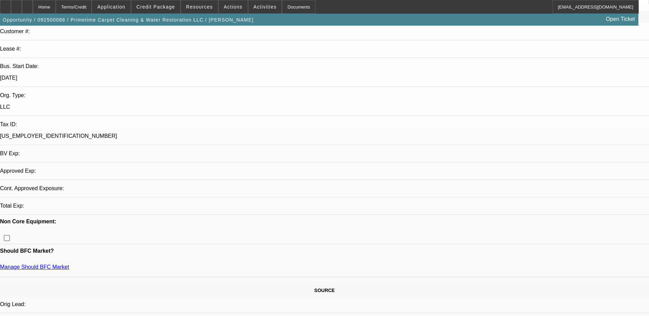
select select "0"
select select "2"
select select "0.1"
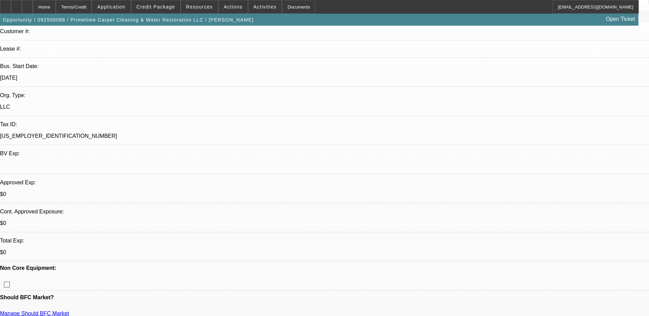
select select "1"
select select "2"
select select "4"
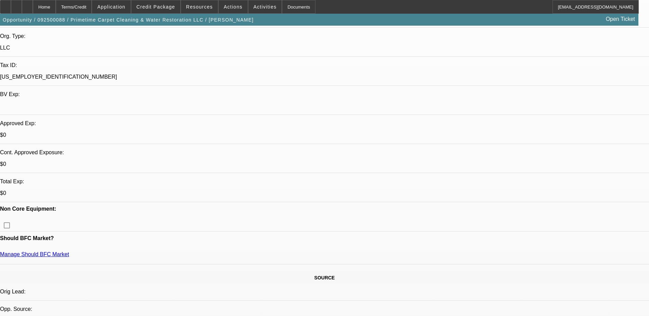
scroll to position [205, 0]
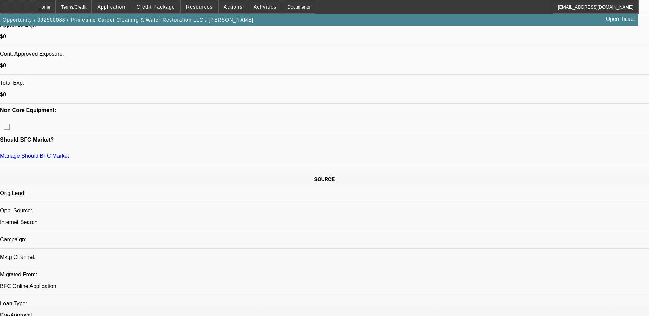
scroll to position [376, 0]
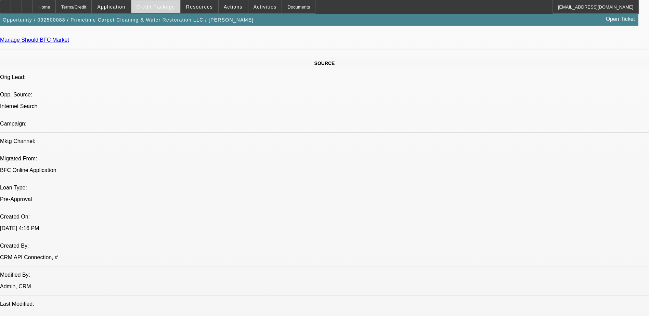
click at [158, 8] on span "Credit Package" at bounding box center [155, 6] width 39 height 5
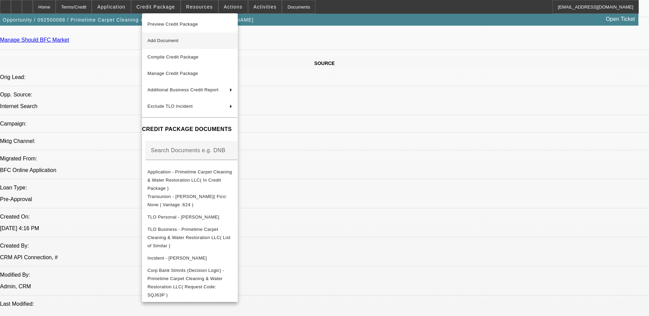
click at [217, 41] on span "Add Document" at bounding box center [189, 41] width 85 height 8
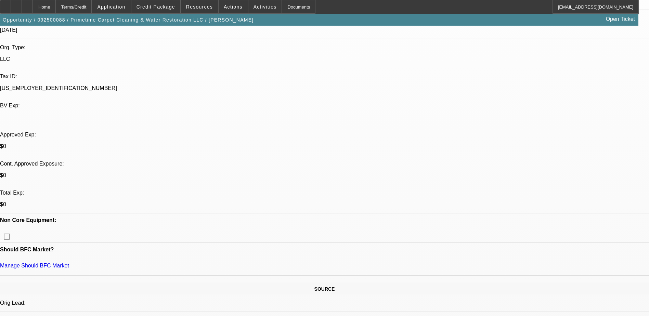
scroll to position [68, 0]
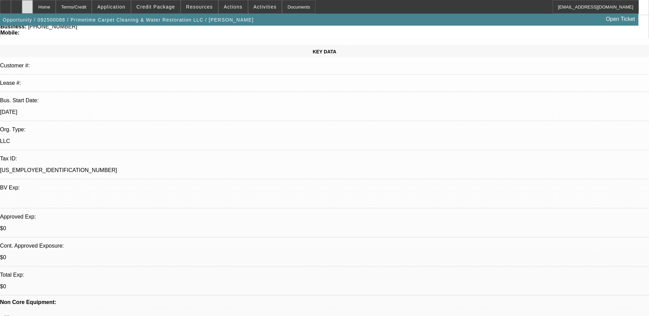
click at [27, 4] on icon at bounding box center [27, 4] width 0 height 0
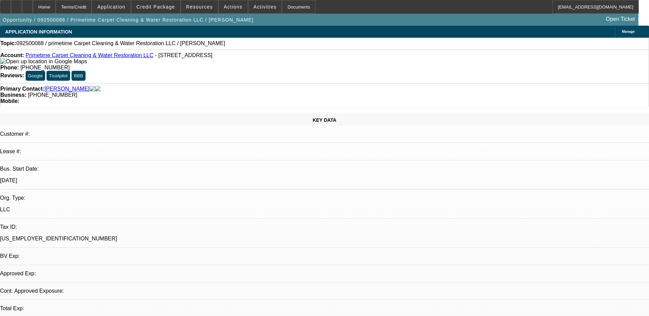
select select "0"
select select "2"
select select "0.1"
select select "1"
select select "2"
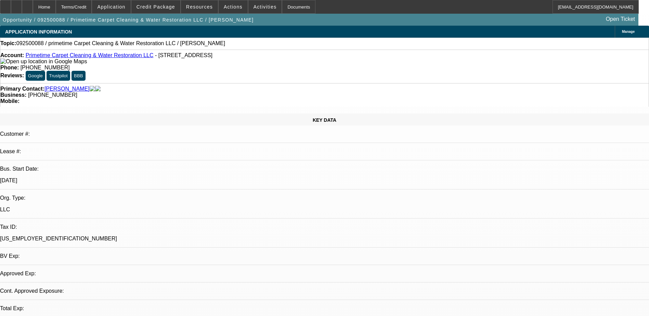
select select "4"
drag, startPoint x: 285, startPoint y: 85, endPoint x: 245, endPoint y: 84, distance: 40.4
click at [245, 84] on div "Primary Contact: [PERSON_NAME] Business: [PHONE_NUMBER] Mobile:" at bounding box center [324, 95] width 649 height 24
copy span "[PHONE_NUMBER]"
click at [208, 65] on div "Account: Primetime Carpet Cleaning & Water Restoration LLC - [STREET_ADDRESS]" at bounding box center [324, 58] width 648 height 12
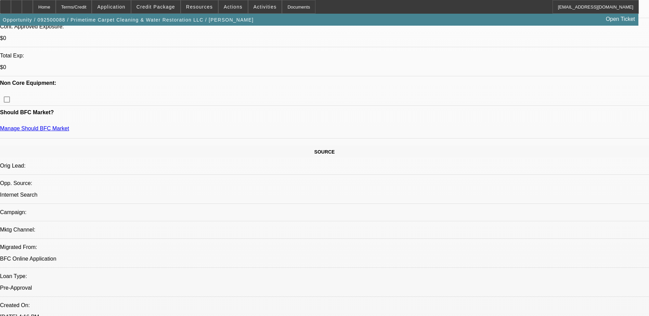
scroll to position [342, 0]
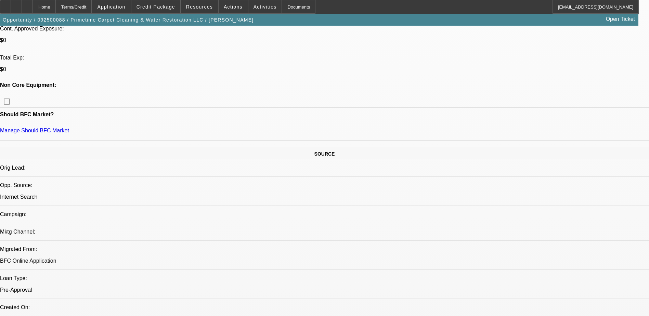
scroll to position [274, 0]
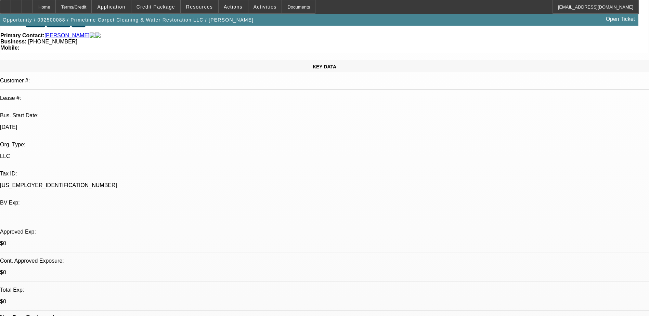
scroll to position [0, 0]
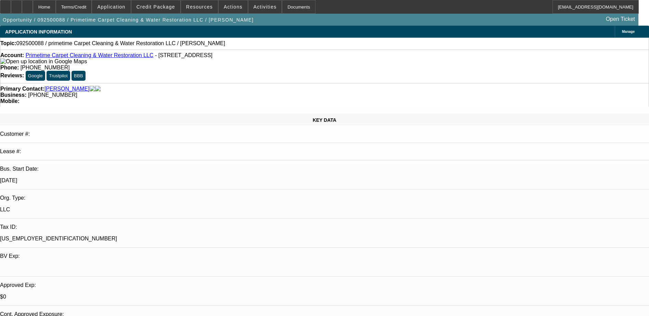
click at [622, 30] on span "Manage" at bounding box center [628, 32] width 13 height 4
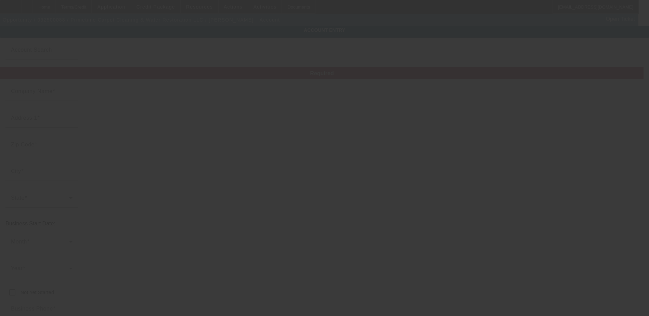
type input "Primetime Carpet Cleaning & Water Restoration LLC"
type input "[STREET_ADDRESS]"
type input "74006"
type input "[GEOGRAPHIC_DATA]"
type input "[PHONE_NUMBER]"
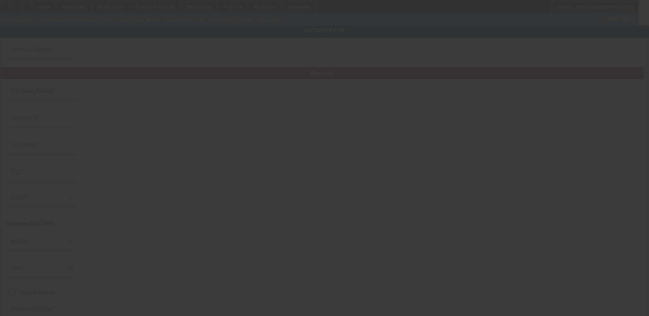
type input "[EMAIL_ADDRESS][DOMAIN_NAME]"
type input "[US_EMPLOYER_IDENTIFICATION_NUMBER]"
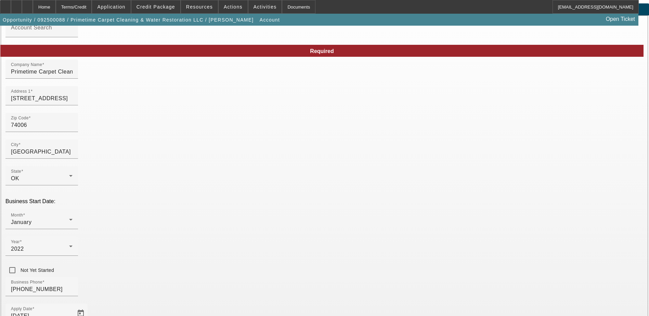
scroll to position [34, 0]
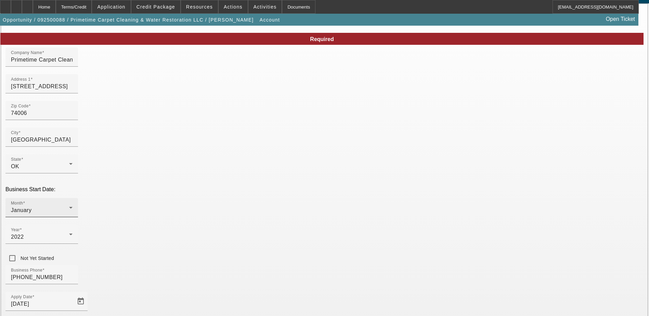
click at [69, 206] on div "January" at bounding box center [40, 210] width 58 height 8
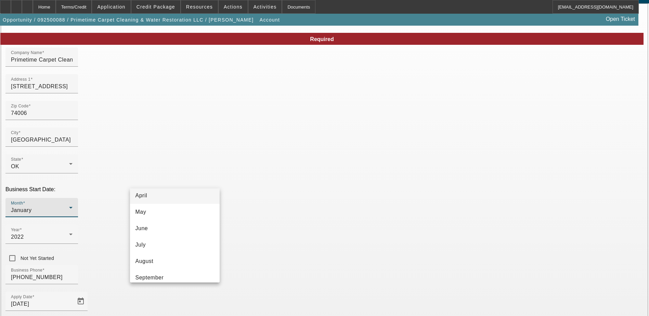
scroll to position [125, 0]
click at [192, 210] on mat-option "August" at bounding box center [175, 206] width 90 height 16
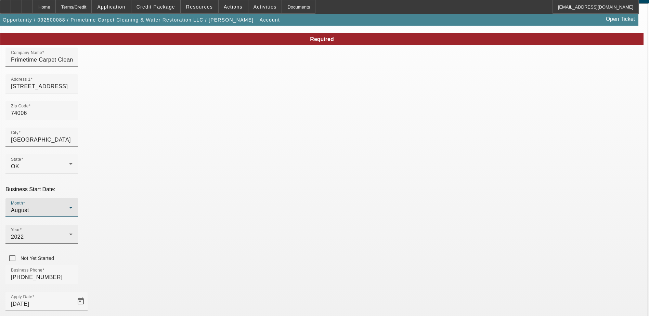
click at [73, 225] on div "Year [DATE]" at bounding box center [42, 234] width 62 height 19
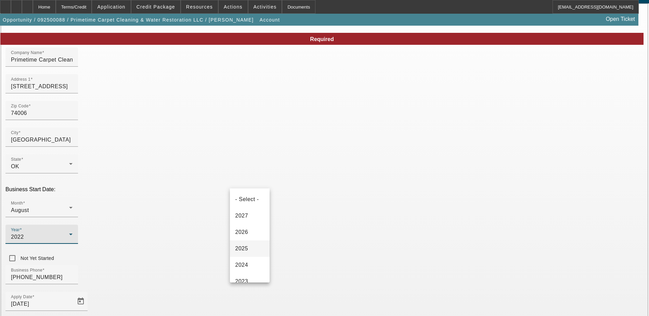
scroll to position [24, 0]
click at [249, 260] on mat-option "2023" at bounding box center [250, 258] width 40 height 16
click at [291, 265] on div "Business Phone [PHONE_NUMBER]" at bounding box center [324, 278] width 638 height 27
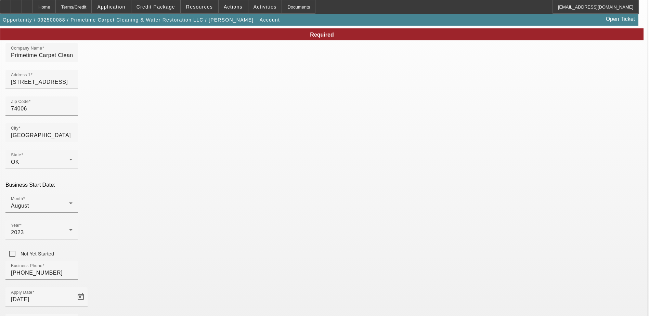
scroll to position [87, 0]
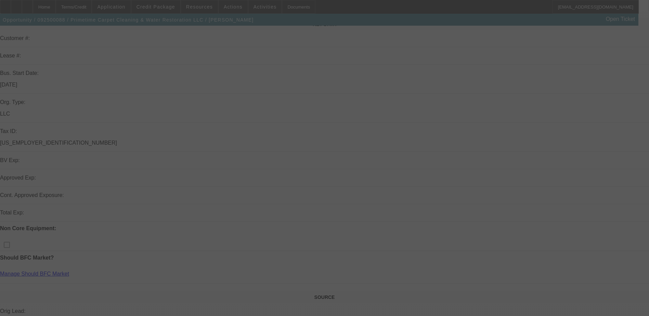
scroll to position [103, 0]
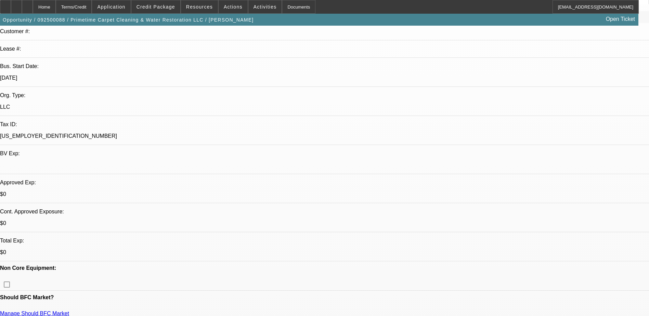
select select "0"
select select "2"
select select "0.1"
select select "4"
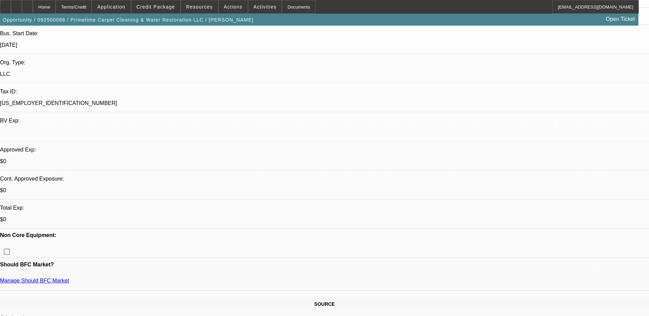
scroll to position [239, 0]
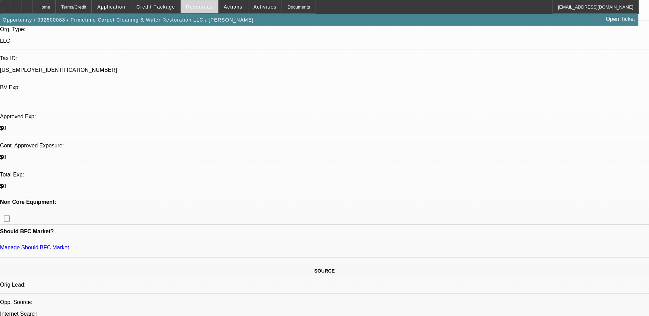
scroll to position [0, 0]
